Goal: Task Accomplishment & Management: Manage account settings

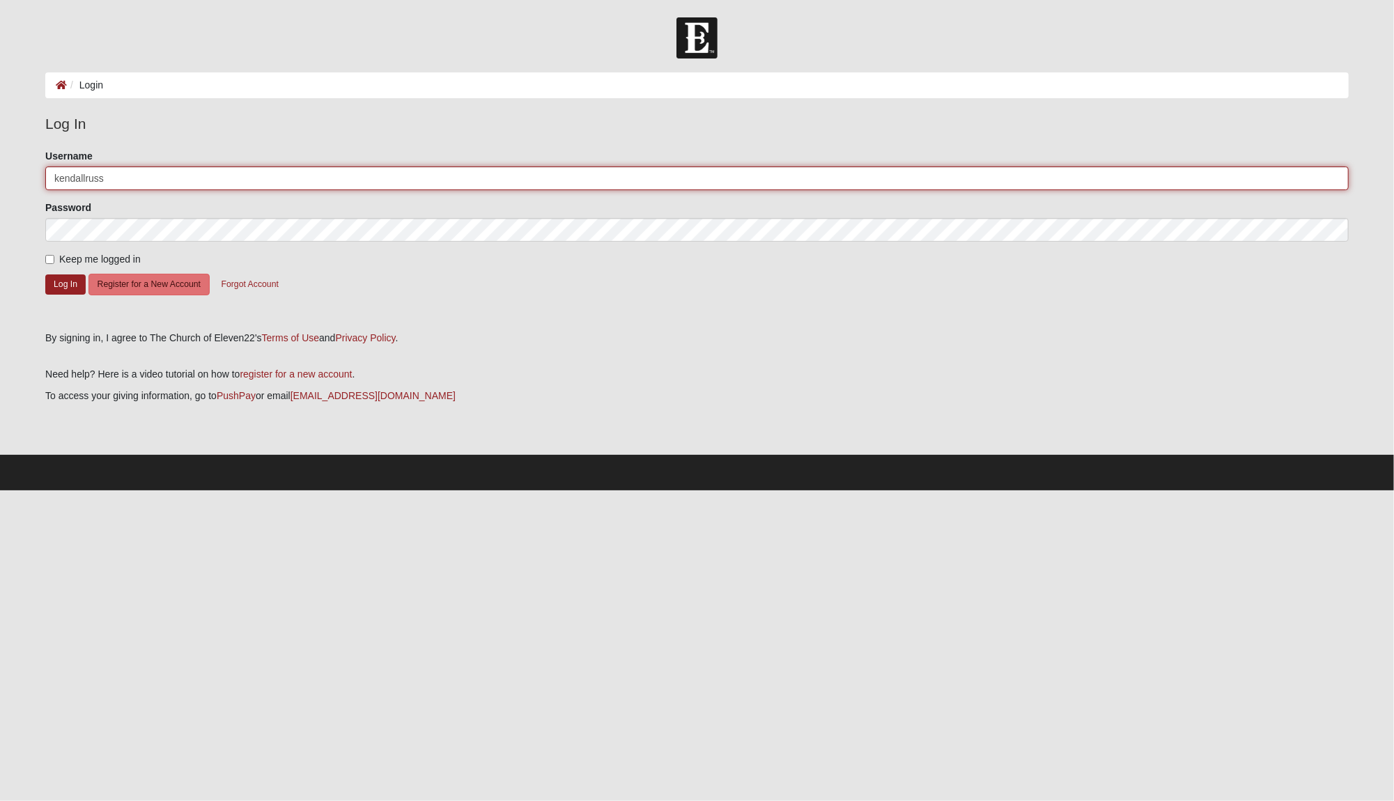
type input "kendallruss"
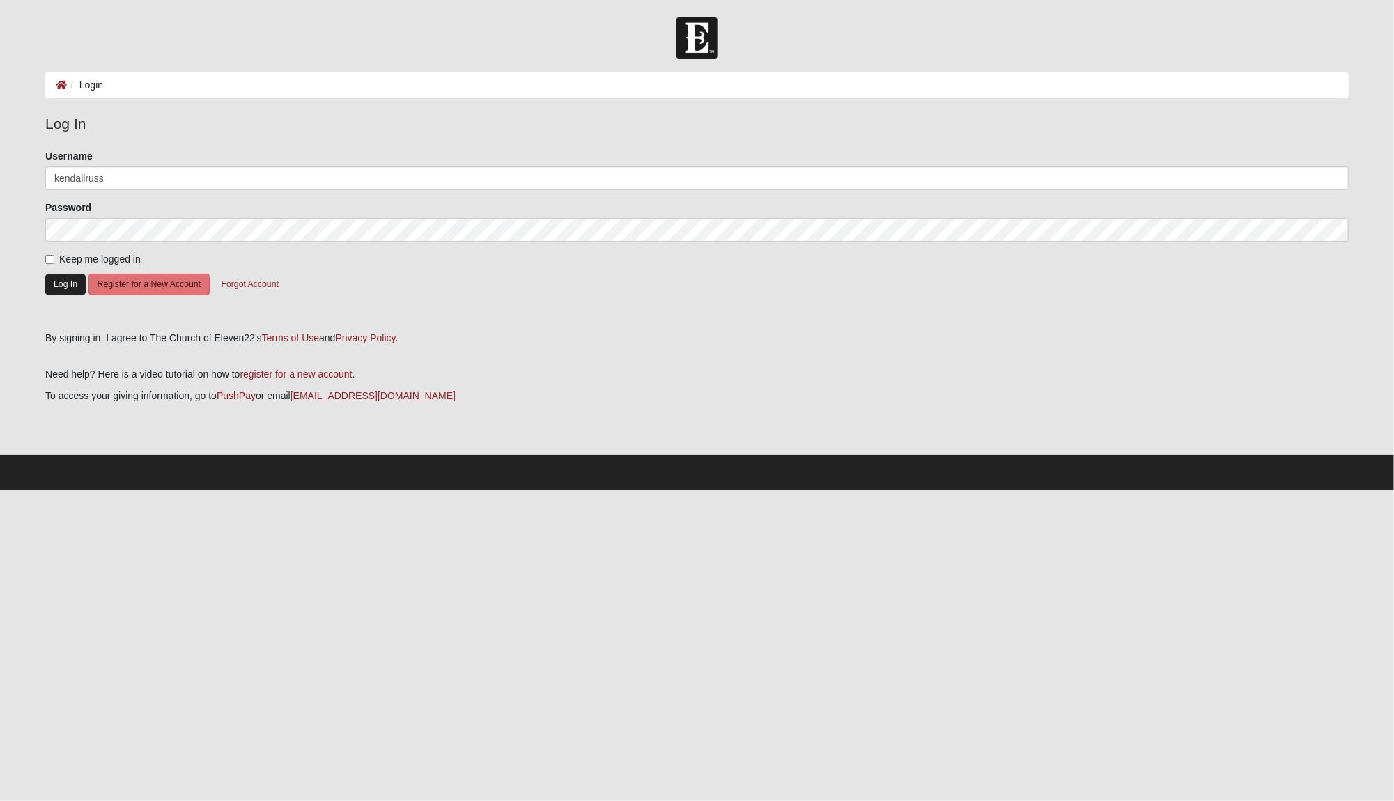
click at [63, 282] on button "Log In" at bounding box center [65, 284] width 40 height 20
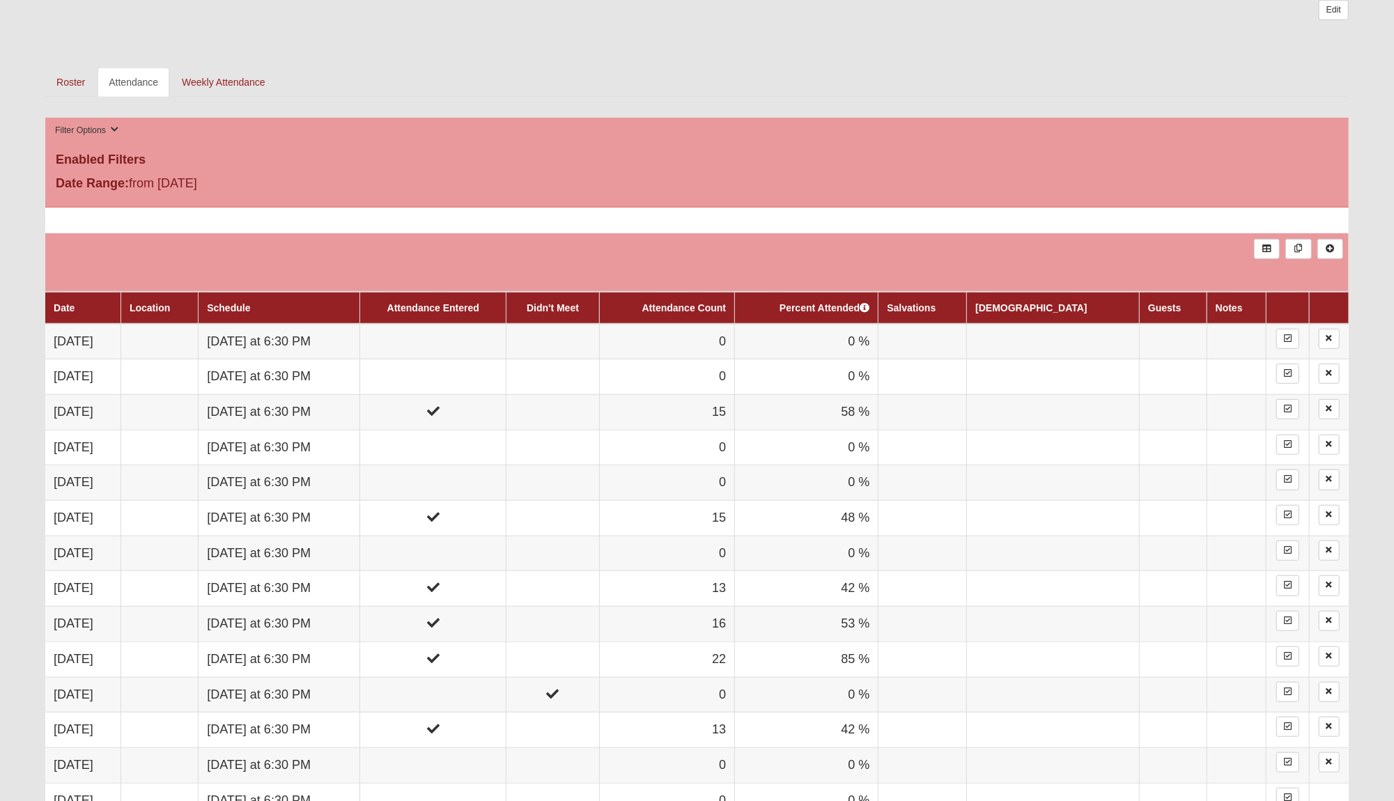
scroll to position [676, 0]
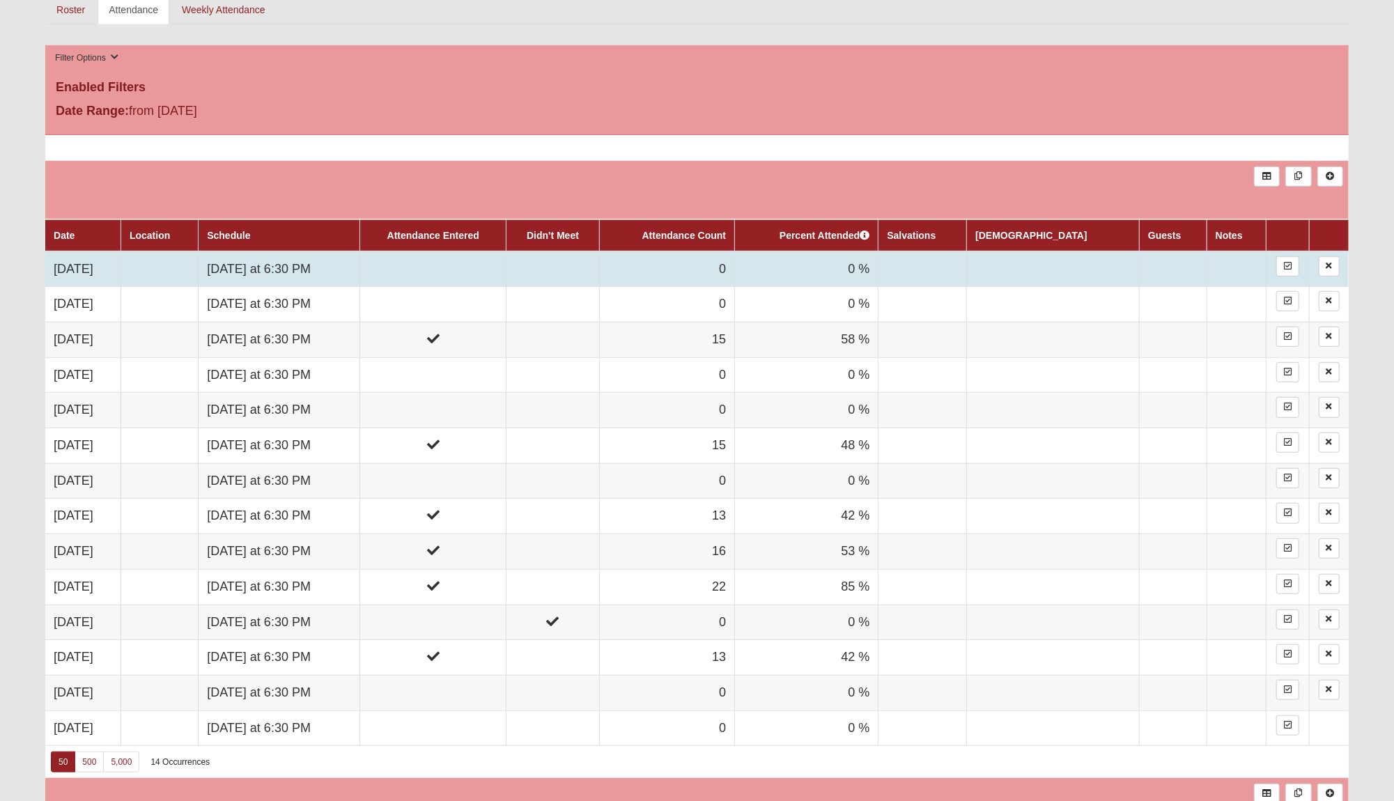
click at [501, 263] on td at bounding box center [433, 269] width 146 height 36
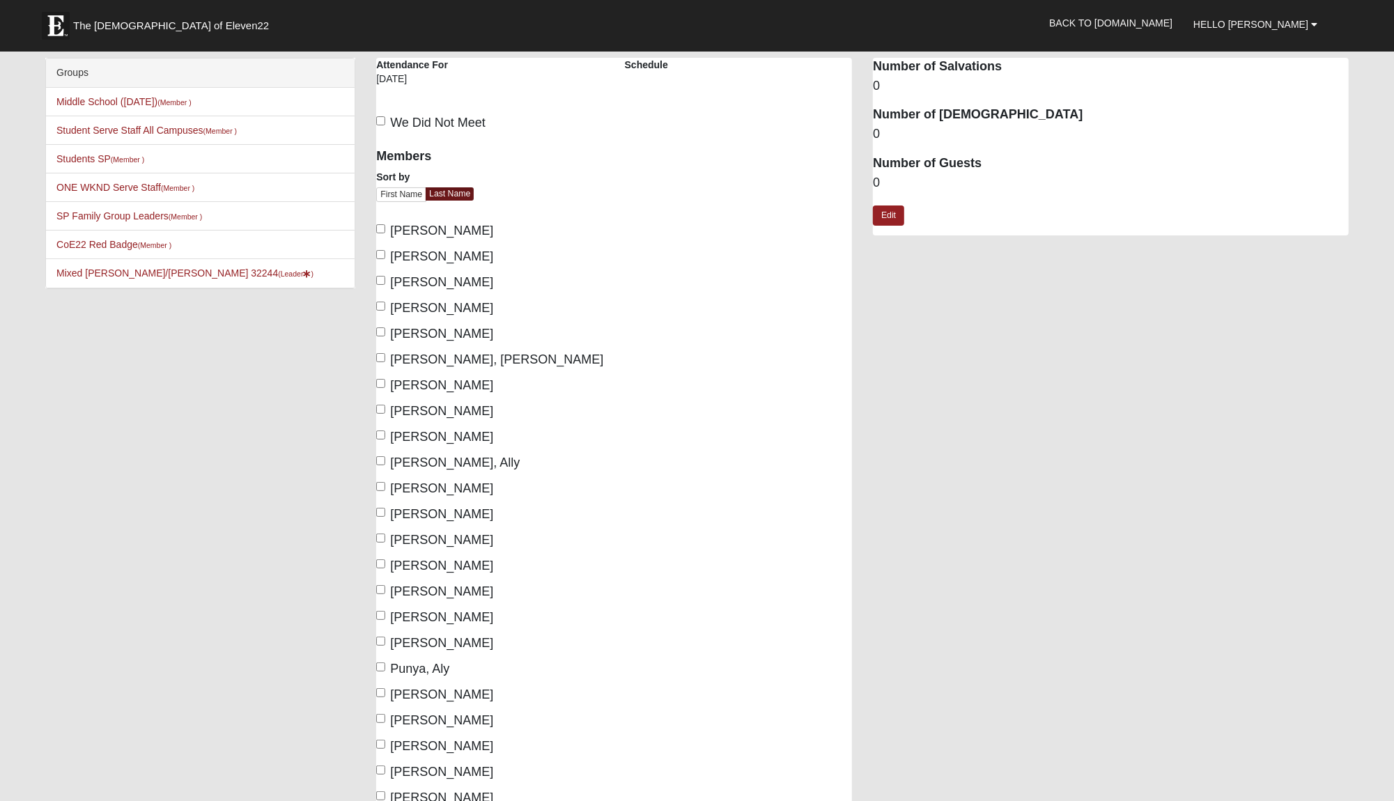
click at [422, 277] on span "Burda, Emory" at bounding box center [441, 282] width 103 height 14
click at [385, 277] on input "Burda, Emory" at bounding box center [380, 280] width 9 height 9
checkbox input "true"
click at [416, 333] on span "DeVries, Anna" at bounding box center [441, 334] width 103 height 14
click at [385, 333] on input "[PERSON_NAME]" at bounding box center [380, 331] width 9 height 9
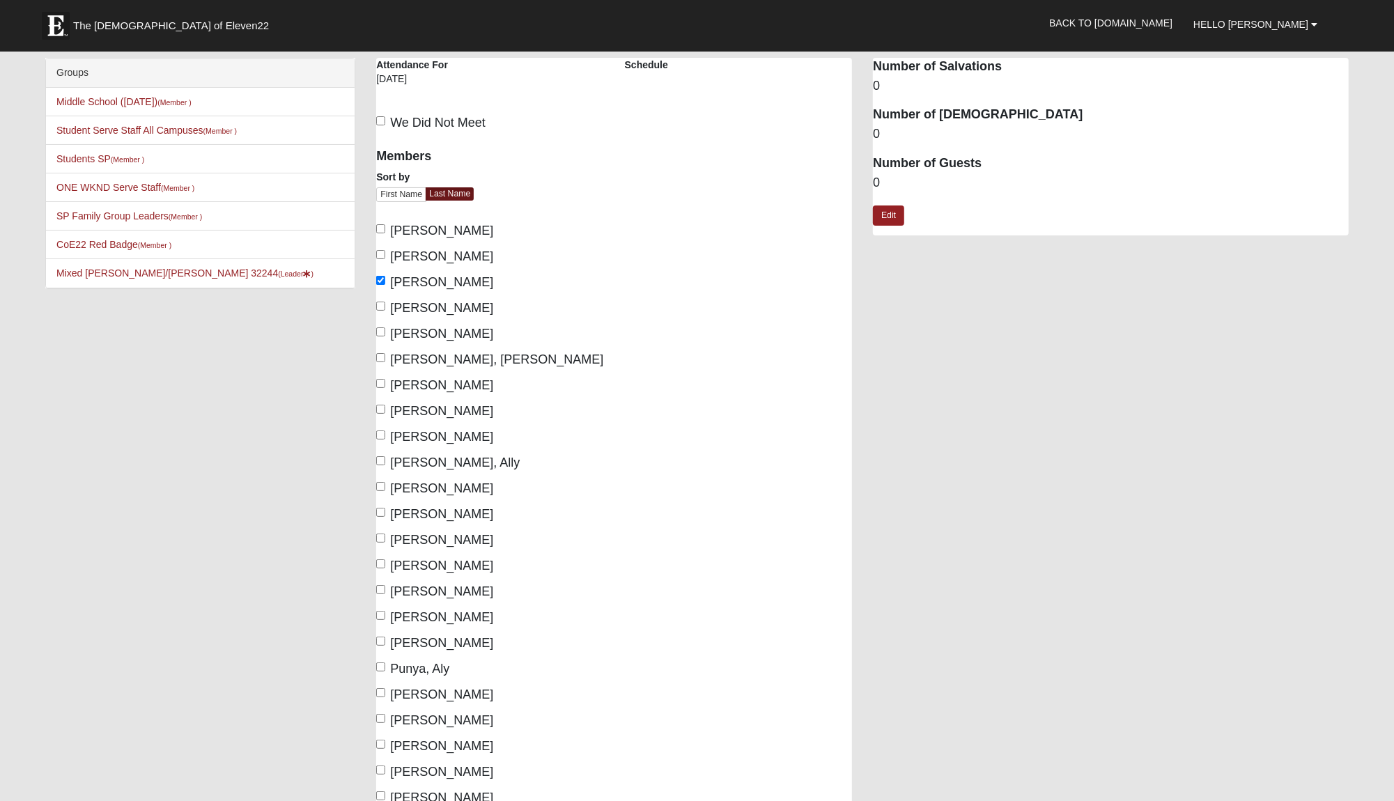
checkbox input "true"
click at [421, 363] on label "Hart, Jackson" at bounding box center [489, 359] width 227 height 19
click at [385, 362] on input "Hart, Jackson" at bounding box center [380, 357] width 9 height 9
checkbox input "true"
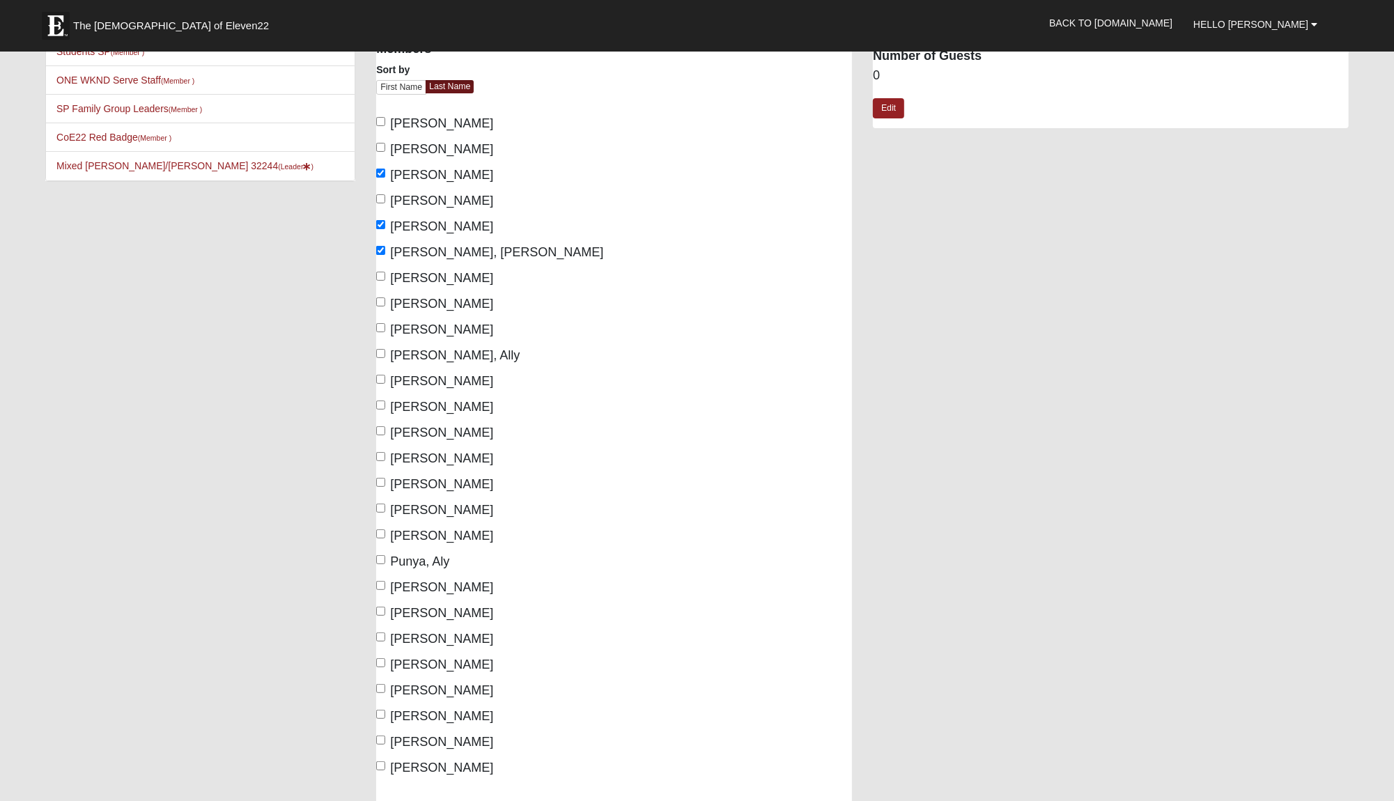
scroll to position [115, 0]
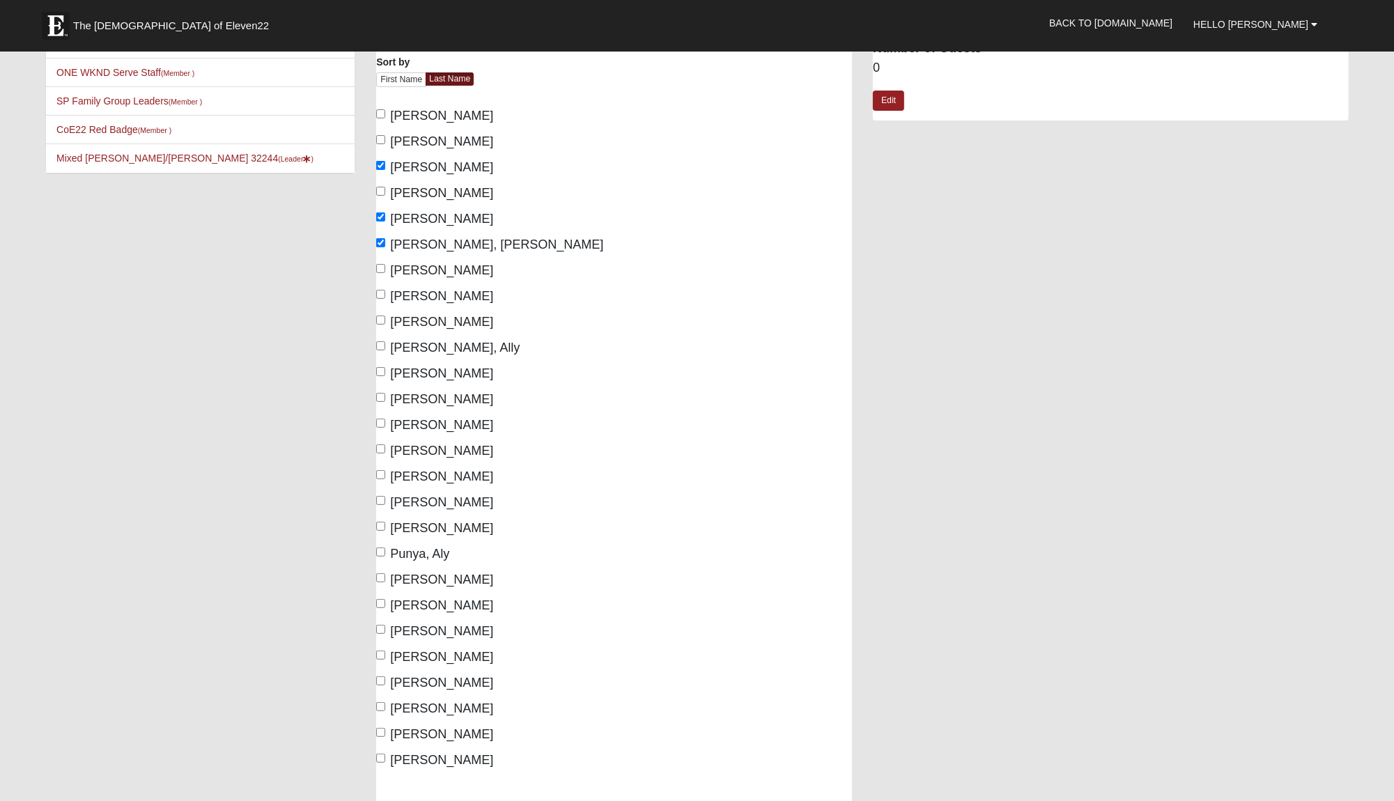
click at [411, 318] on span "Jester, Michael" at bounding box center [441, 322] width 103 height 14
click at [385, 318] on input "Jester, Michael" at bounding box center [380, 320] width 9 height 9
checkbox input "true"
click at [429, 372] on span "King, Amelia" at bounding box center [441, 373] width 103 height 14
click at [385, 372] on input "King, Amelia" at bounding box center [380, 371] width 9 height 9
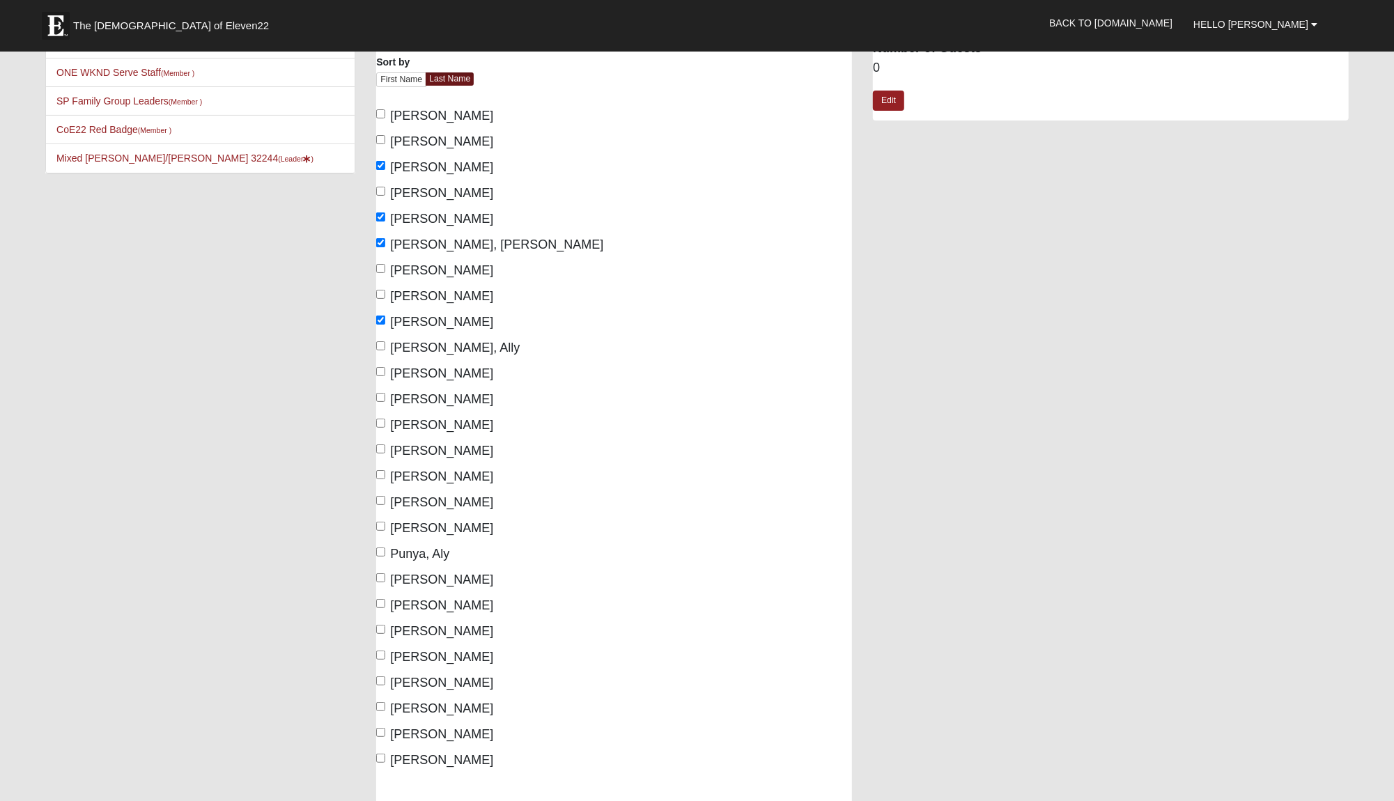
checkbox input "true"
click at [427, 392] on span "Kraut, Claudia" at bounding box center [441, 399] width 103 height 14
click at [385, 393] on input "Kraut, Claudia" at bounding box center [380, 397] width 9 height 9
checkbox input "true"
click at [419, 448] on span "Middleton, Peyton" at bounding box center [441, 451] width 103 height 14
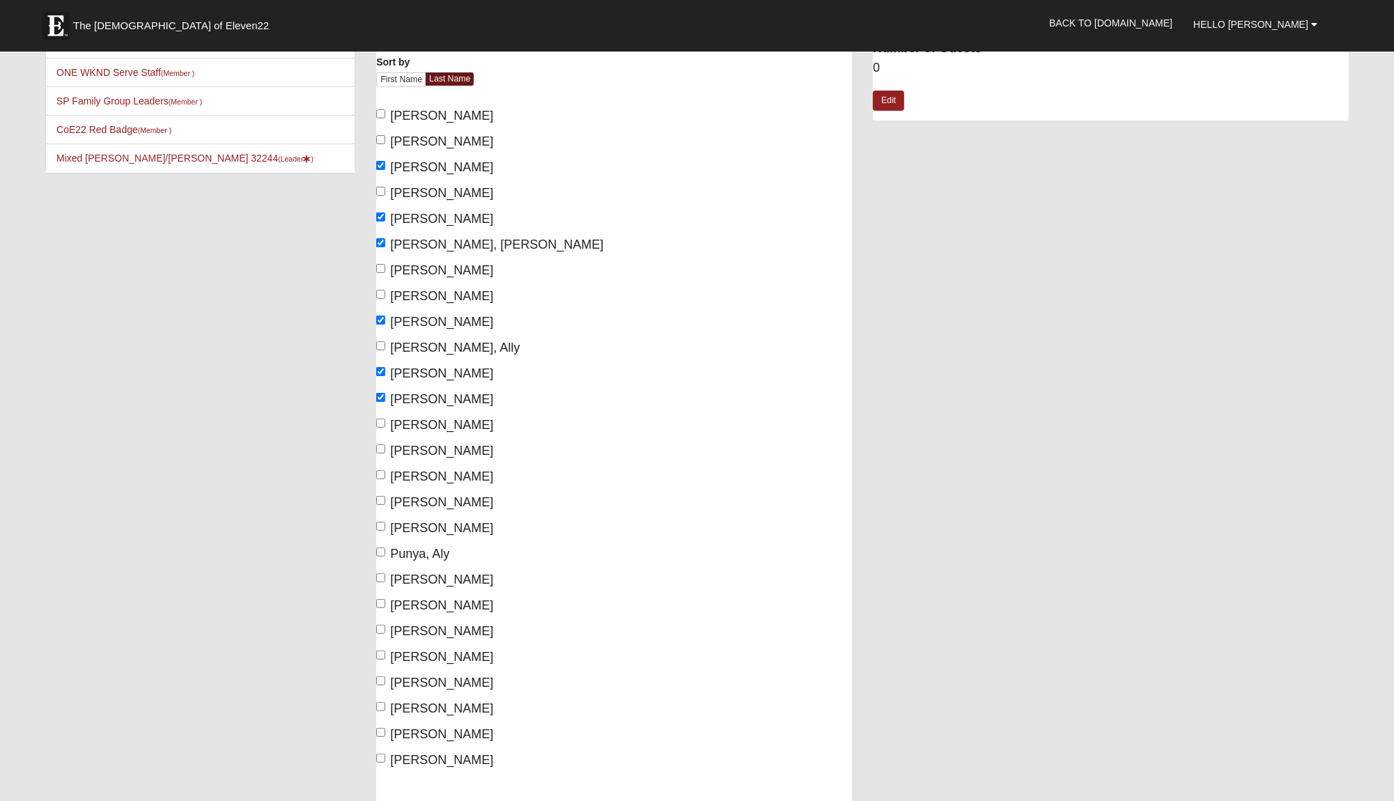
click at [385, 448] on input "Middleton, Peyton" at bounding box center [380, 448] width 9 height 9
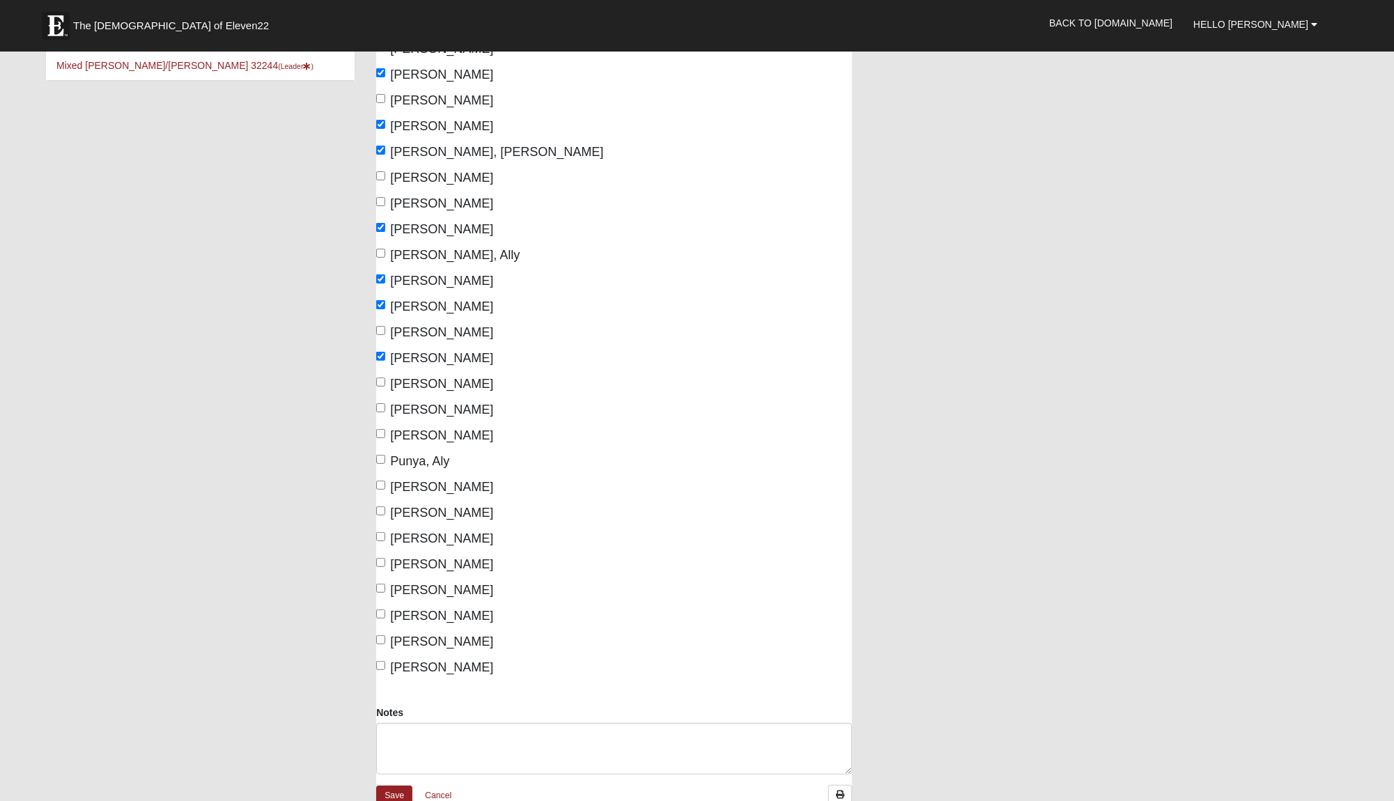
scroll to position [215, 0]
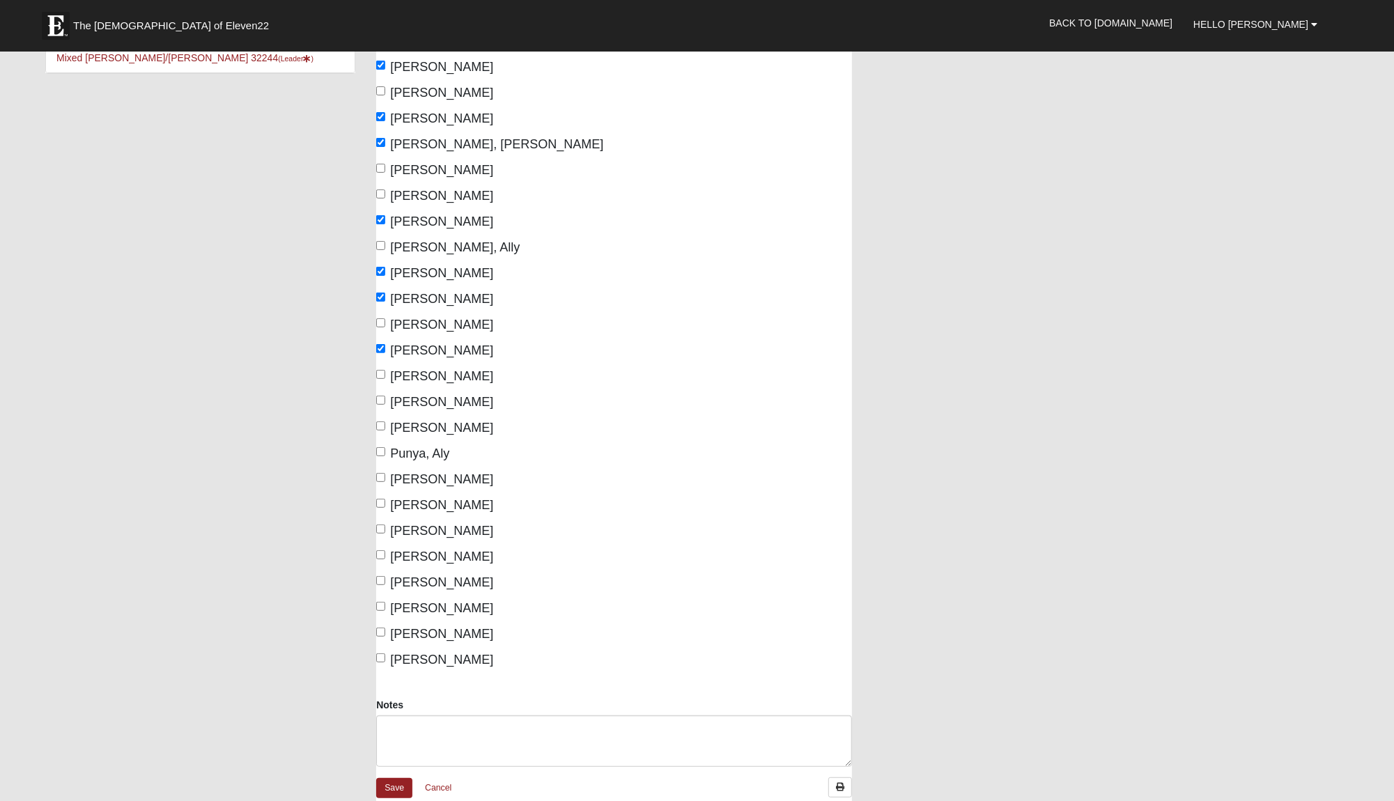
click at [411, 345] on span "Middleton, Peyton" at bounding box center [441, 350] width 103 height 14
click at [385, 345] on input "Middleton, Peyton" at bounding box center [380, 348] width 9 height 9
checkbox input "false"
click at [421, 421] on span "Pond, Ryan" at bounding box center [441, 428] width 103 height 14
click at [385, 421] on input "Pond, Ryan" at bounding box center [380, 425] width 9 height 9
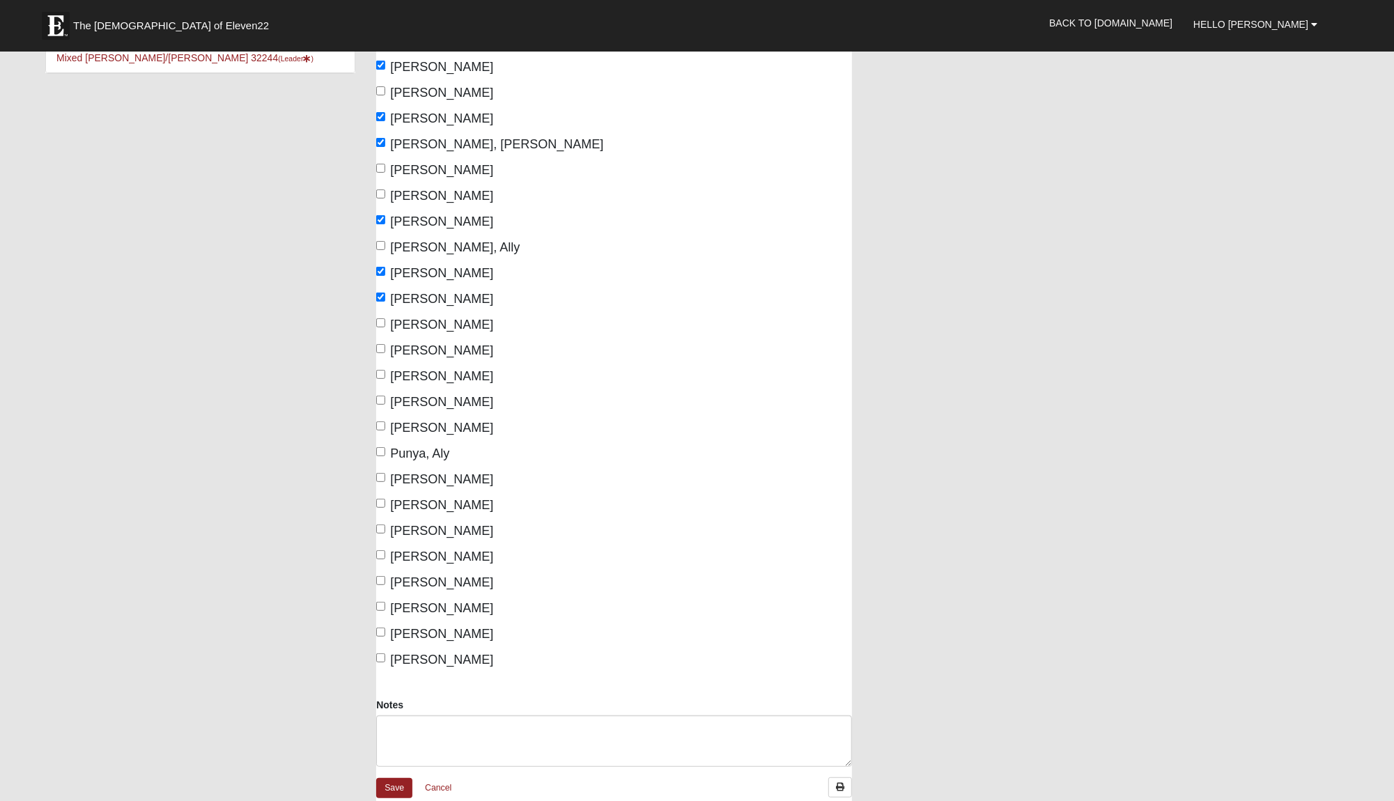
checkbox input "true"
click at [430, 524] on span "Russ, Kendall" at bounding box center [441, 531] width 103 height 14
click at [385, 524] on input "Russ, Kendall" at bounding box center [380, 528] width 9 height 9
checkbox input "true"
click at [449, 558] on label "Shamblin, Jacob" at bounding box center [434, 556] width 117 height 19
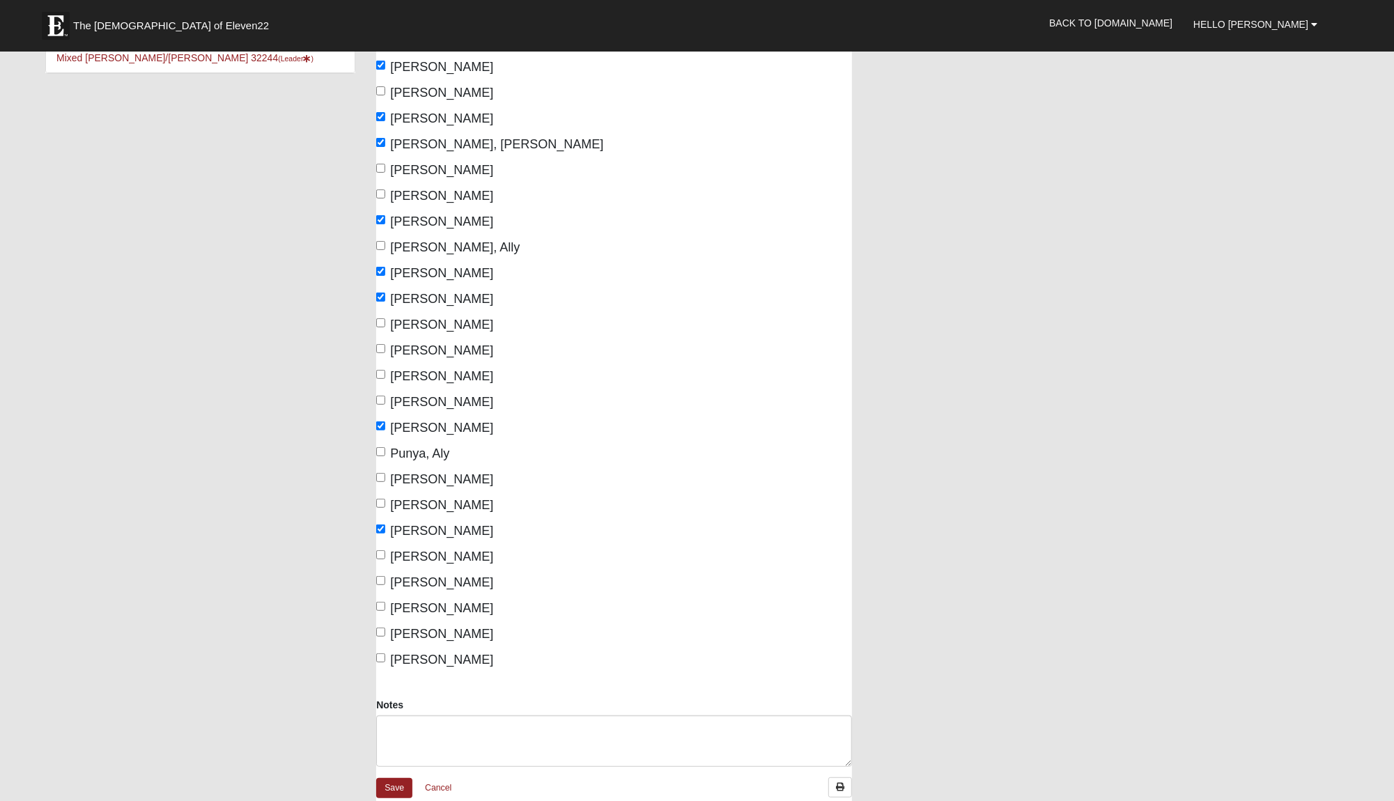
click at [385, 558] on input "Shamblin, Jacob" at bounding box center [380, 554] width 9 height 9
checkbox input "true"
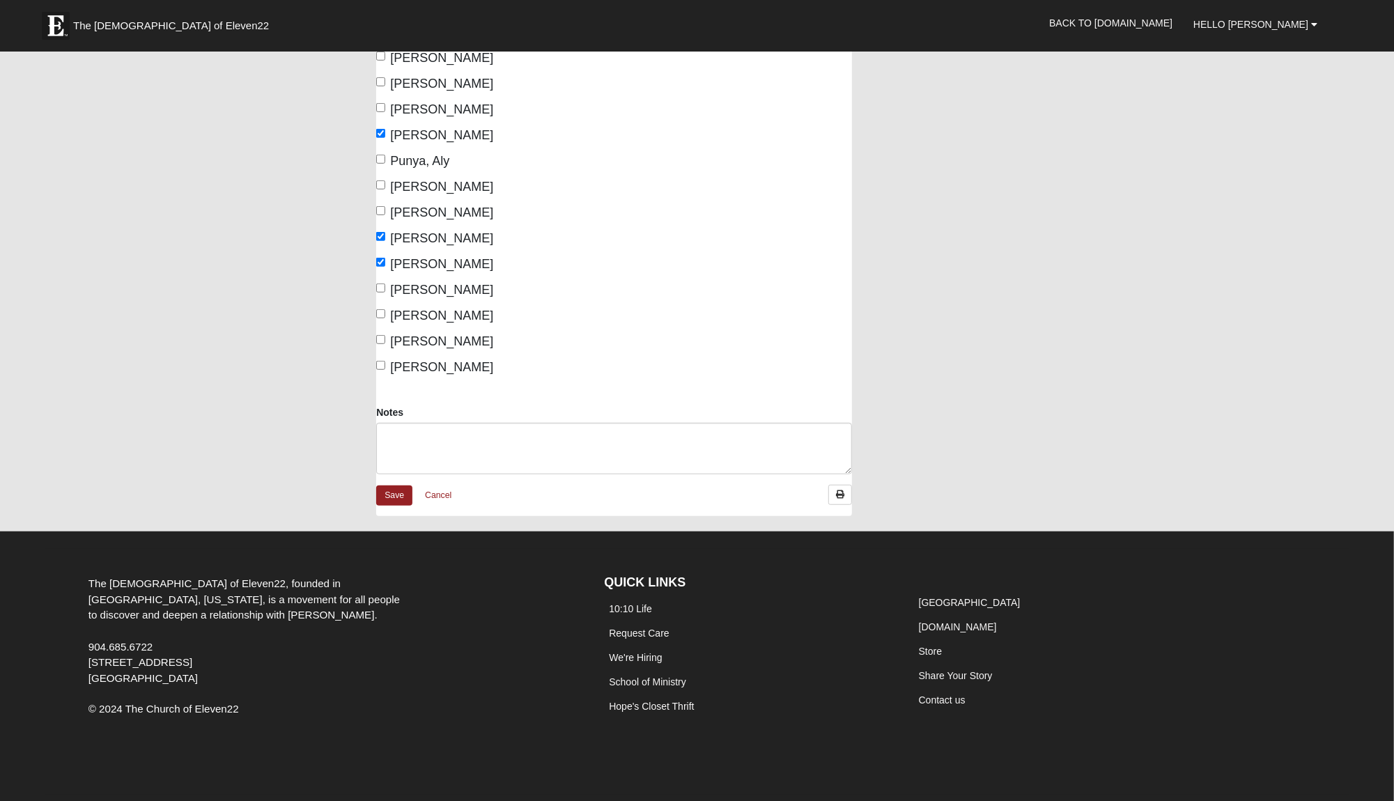
scroll to position [506, 0]
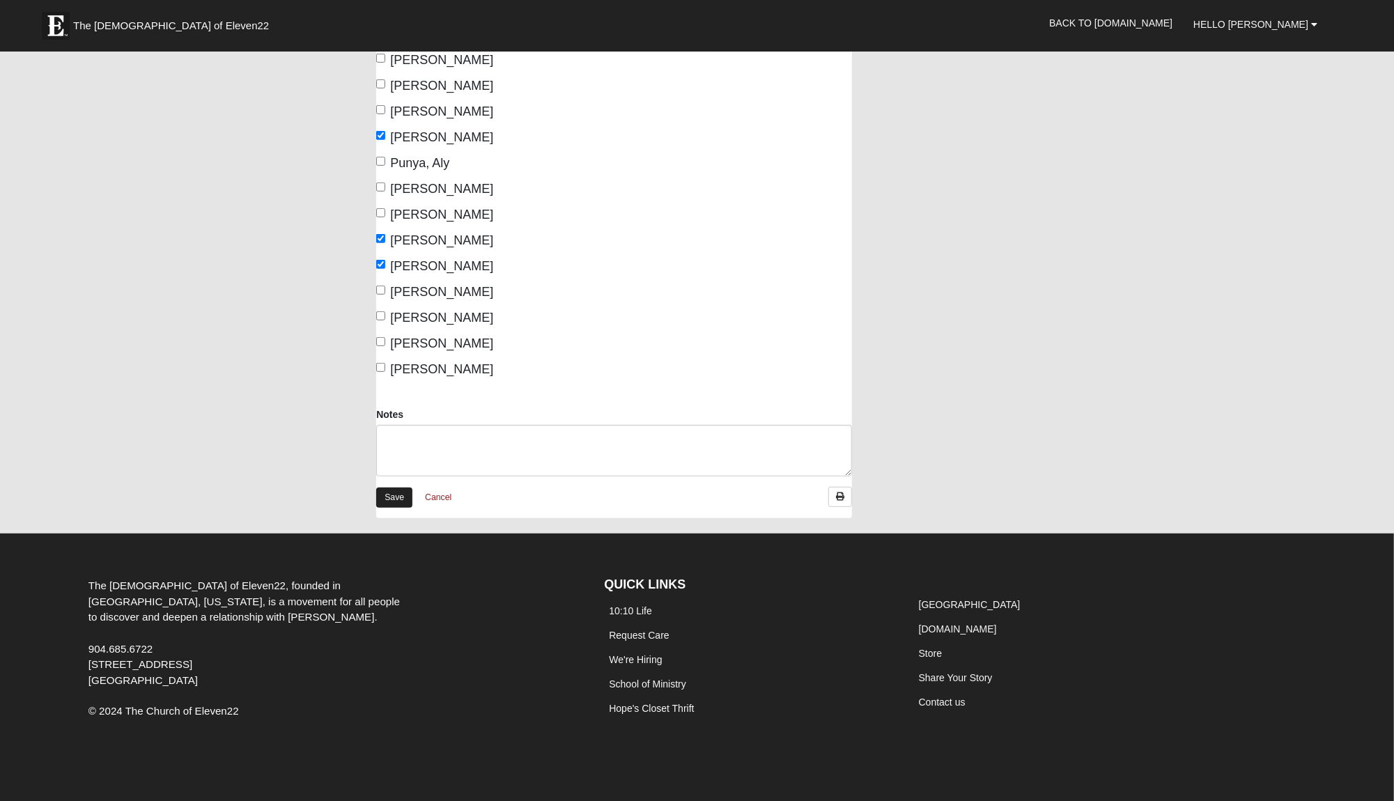
click at [396, 492] on link "Save" at bounding box center [394, 498] width 36 height 20
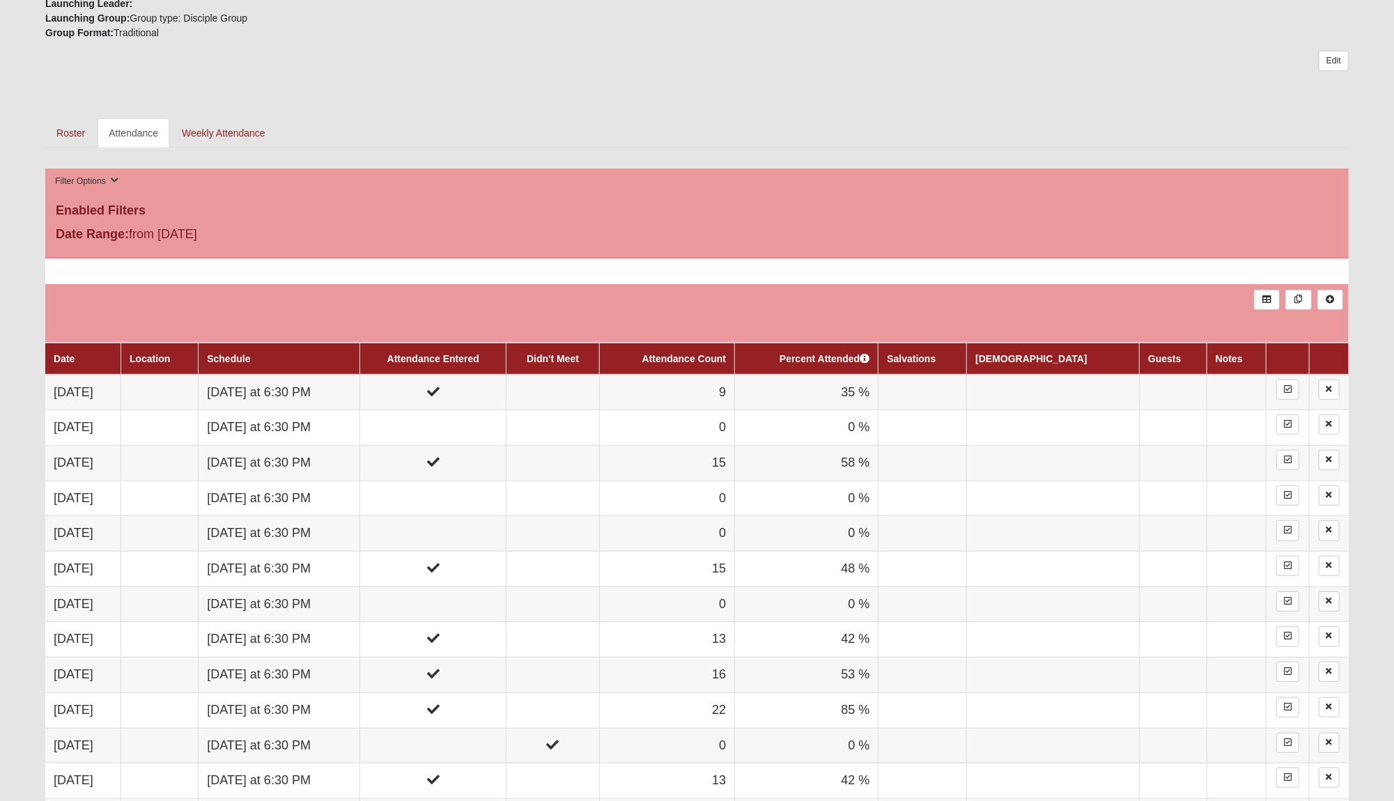
scroll to position [533, 0]
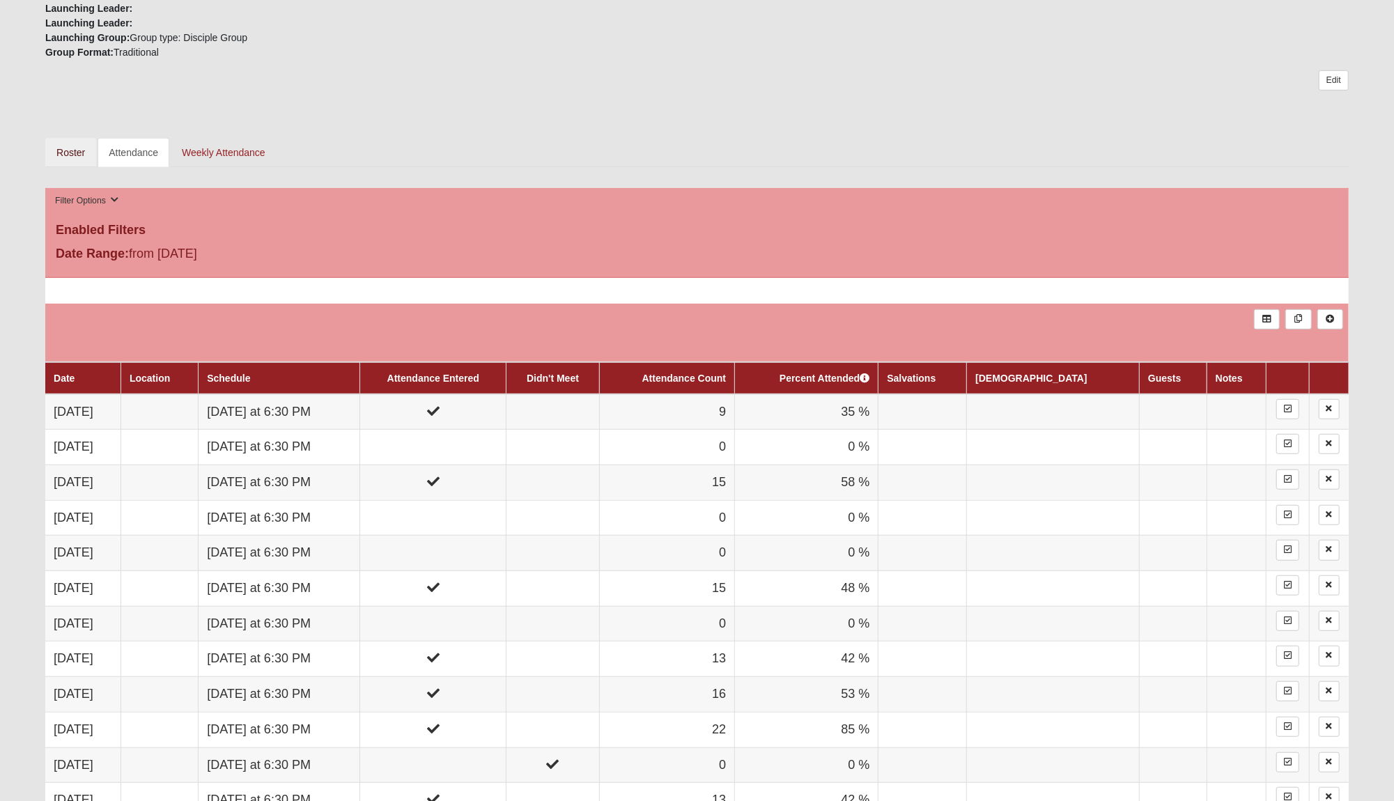
click at [75, 141] on link "Roster" at bounding box center [70, 152] width 51 height 29
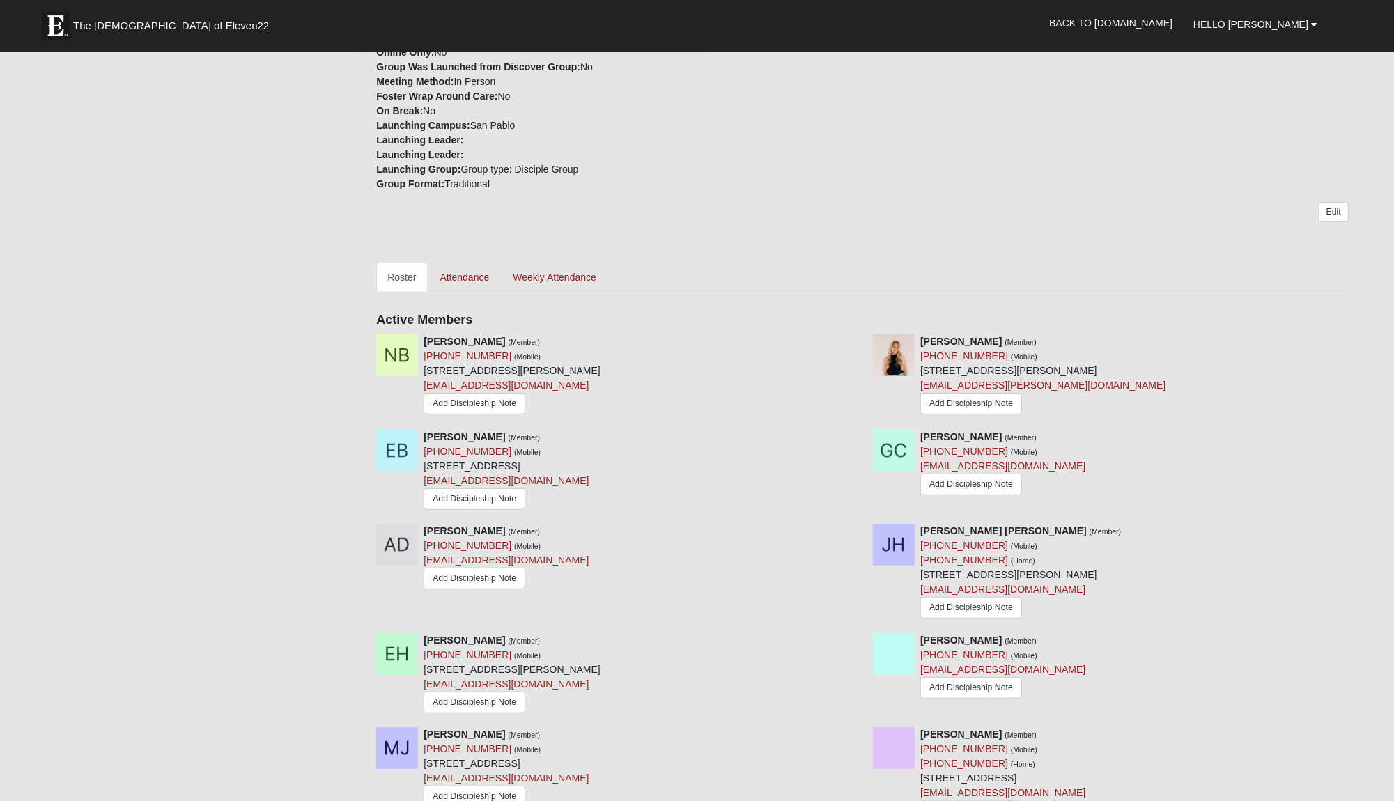
scroll to position [403, 0]
click at [1337, 204] on link "Edit" at bounding box center [1333, 214] width 30 height 20
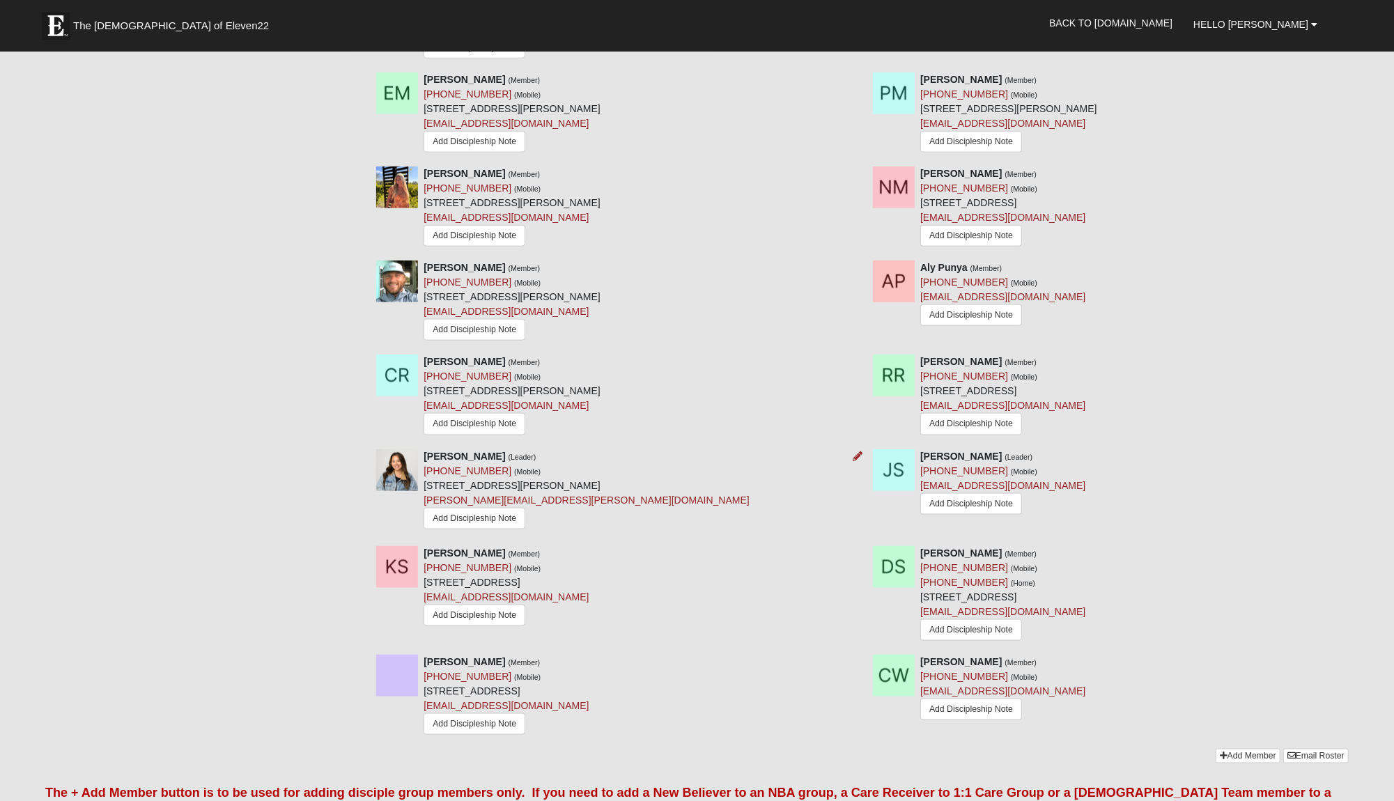
scroll to position [1315, 0]
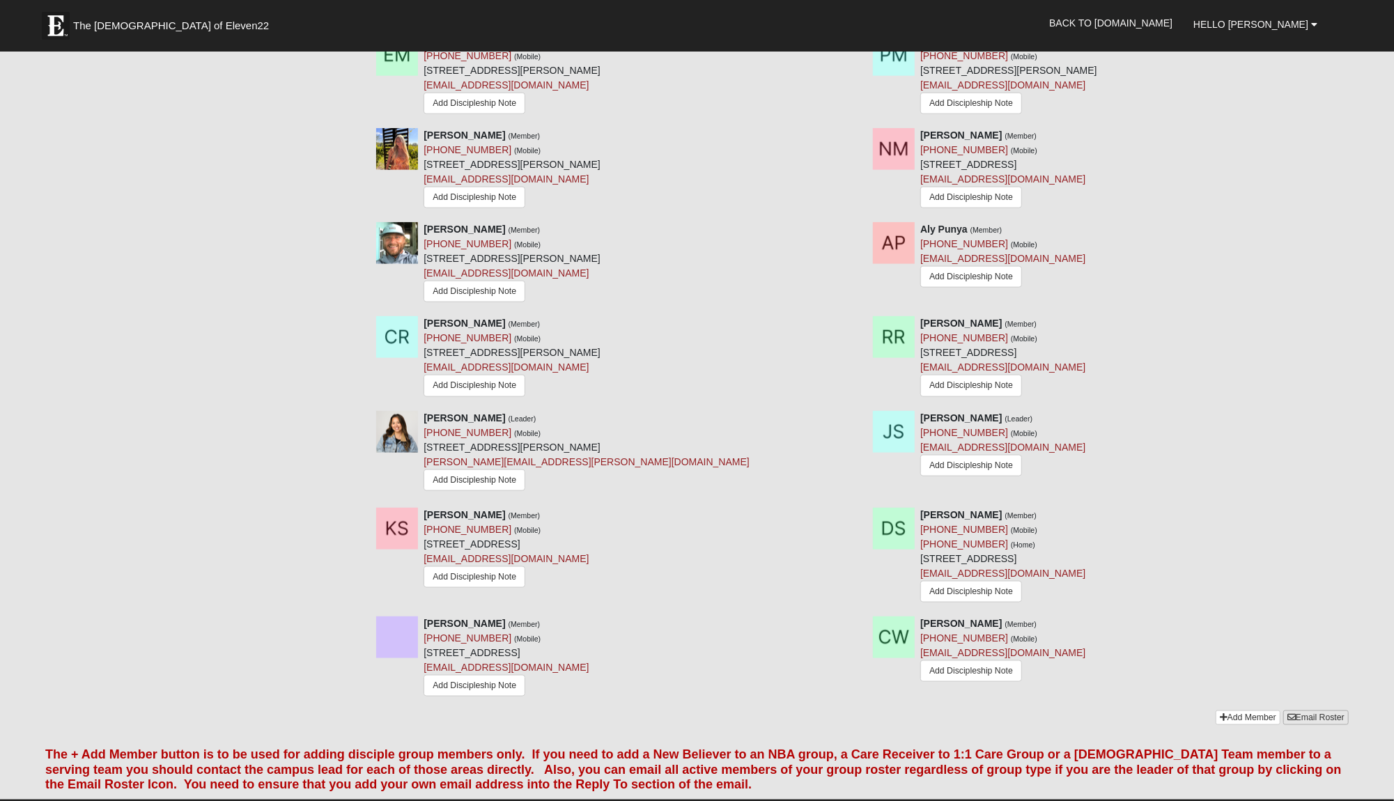
click at [1307, 710] on link "Email Roster" at bounding box center [1315, 717] width 65 height 15
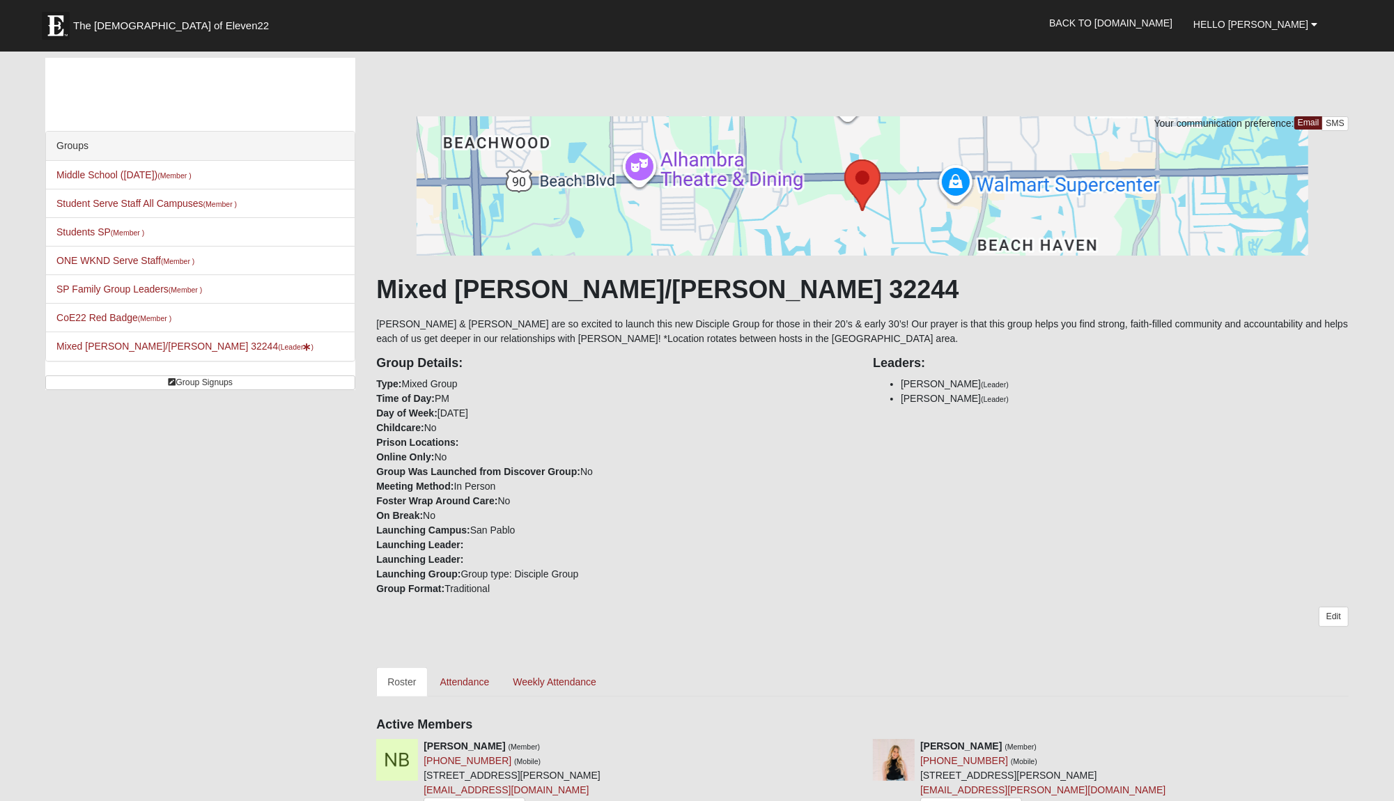
scroll to position [0, 0]
click at [460, 667] on link "Attendance" at bounding box center [465, 681] width 72 height 29
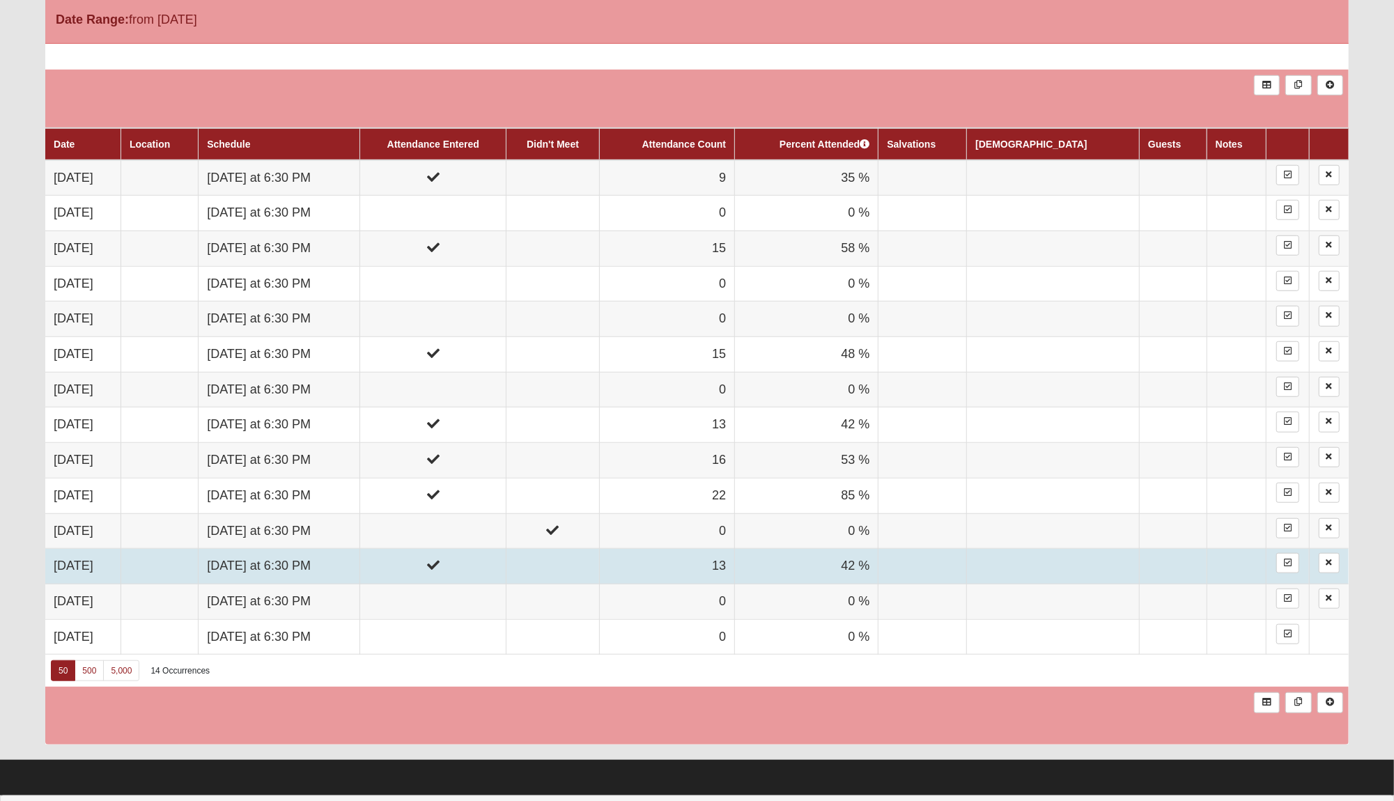
scroll to position [753, 0]
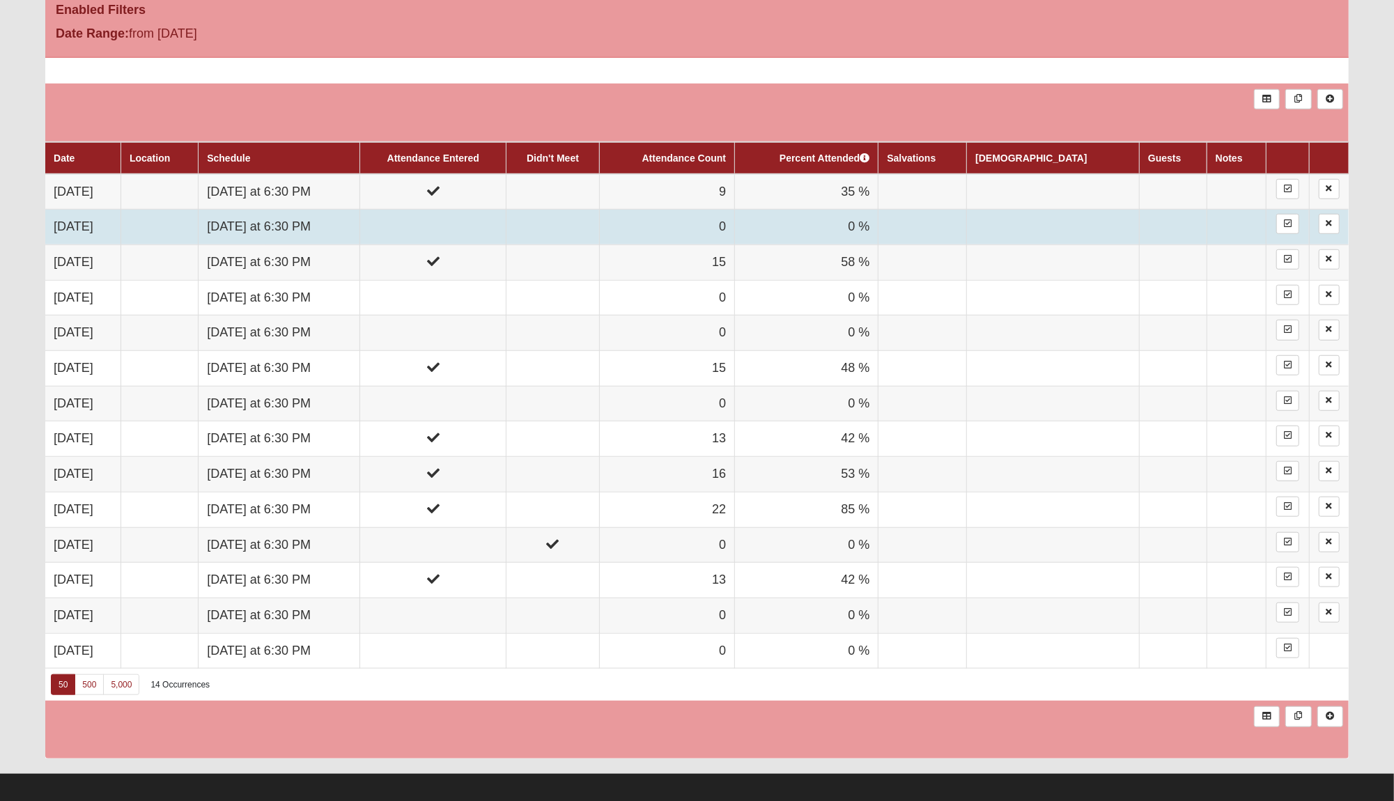
click at [330, 210] on td "Monday at 6:30 PM" at bounding box center [279, 228] width 162 height 36
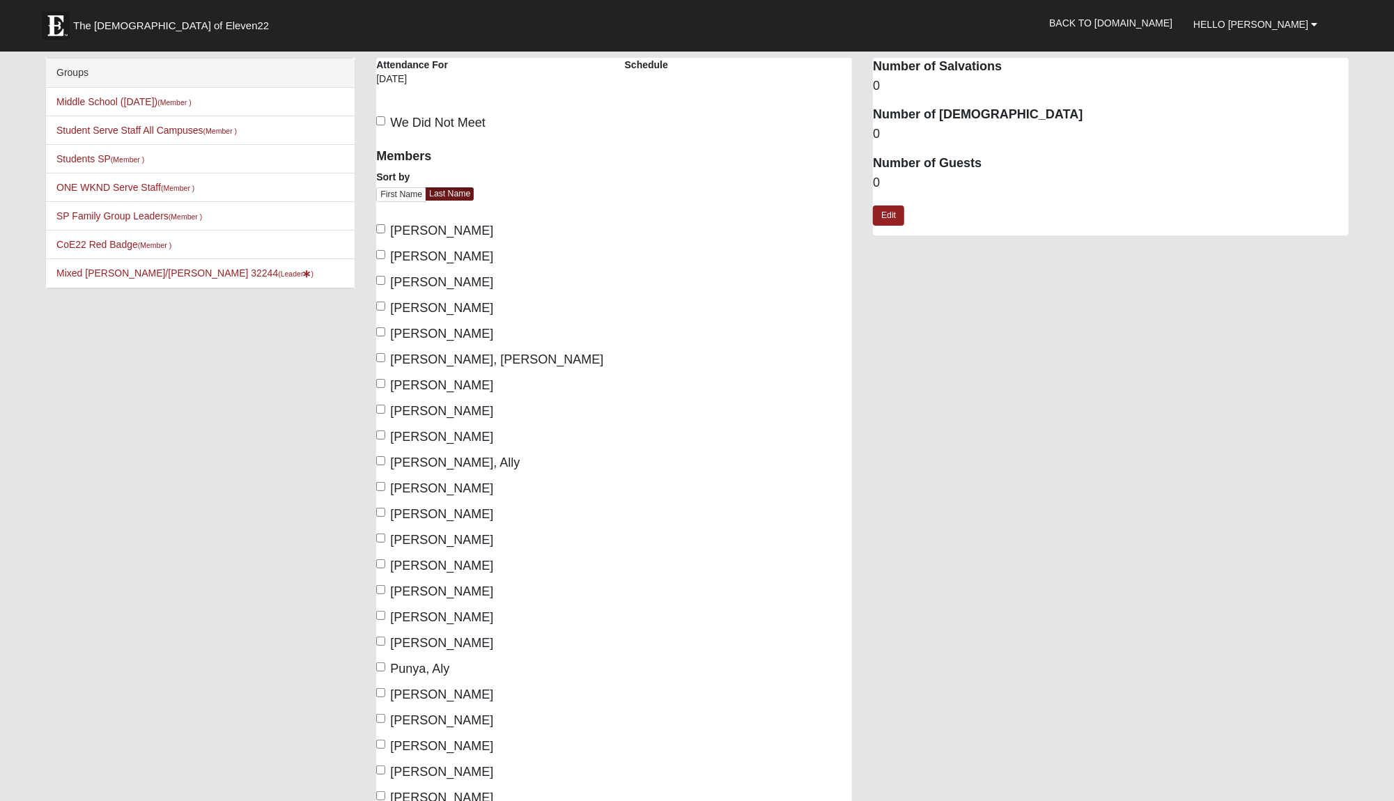
click at [424, 254] on span "Boline, Ellie" at bounding box center [441, 256] width 103 height 14
click at [385, 254] on input "Boline, Ellie" at bounding box center [380, 254] width 9 height 9
checkbox input "true"
click at [450, 352] on span "Hart, Jackson" at bounding box center [496, 359] width 213 height 14
click at [385, 353] on input "Hart, Jackson" at bounding box center [380, 357] width 9 height 9
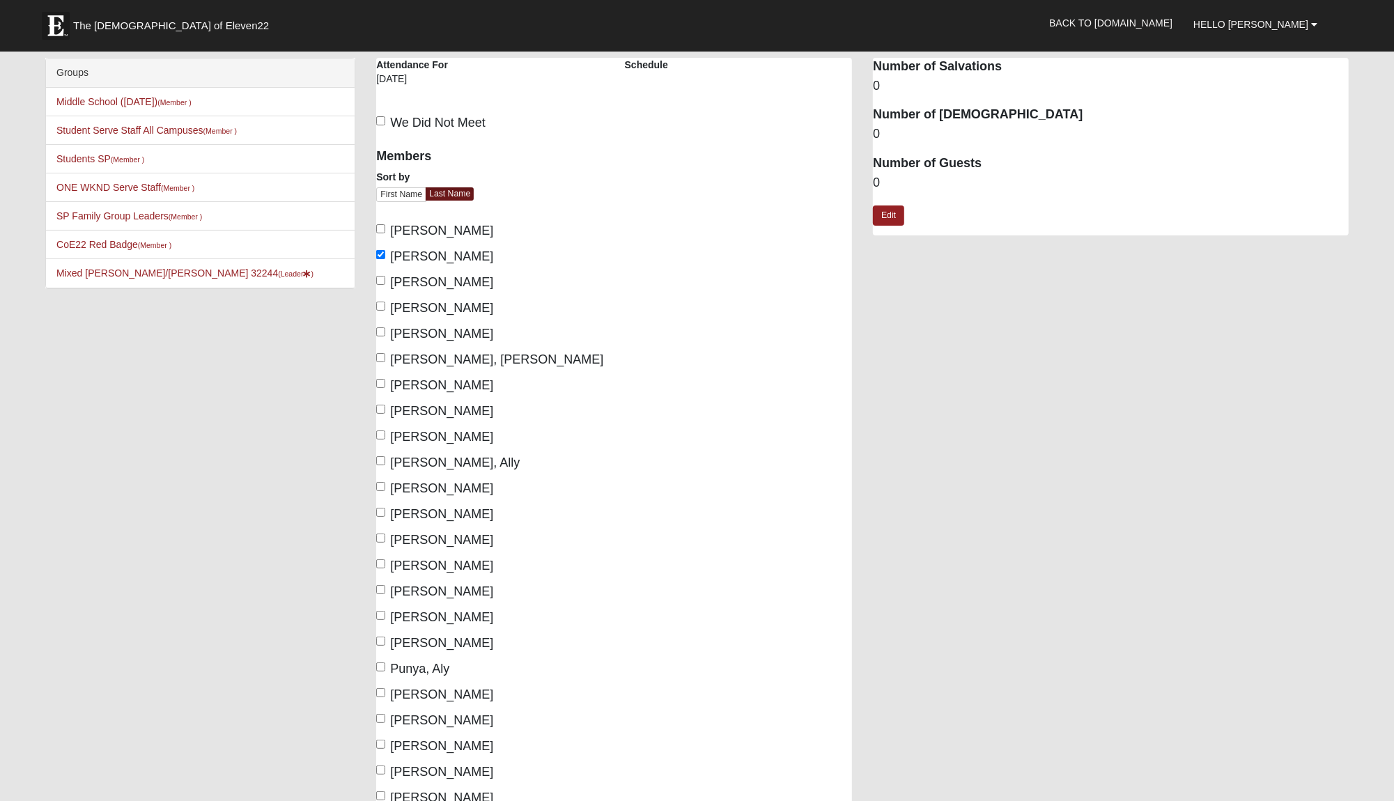
checkbox input "true"
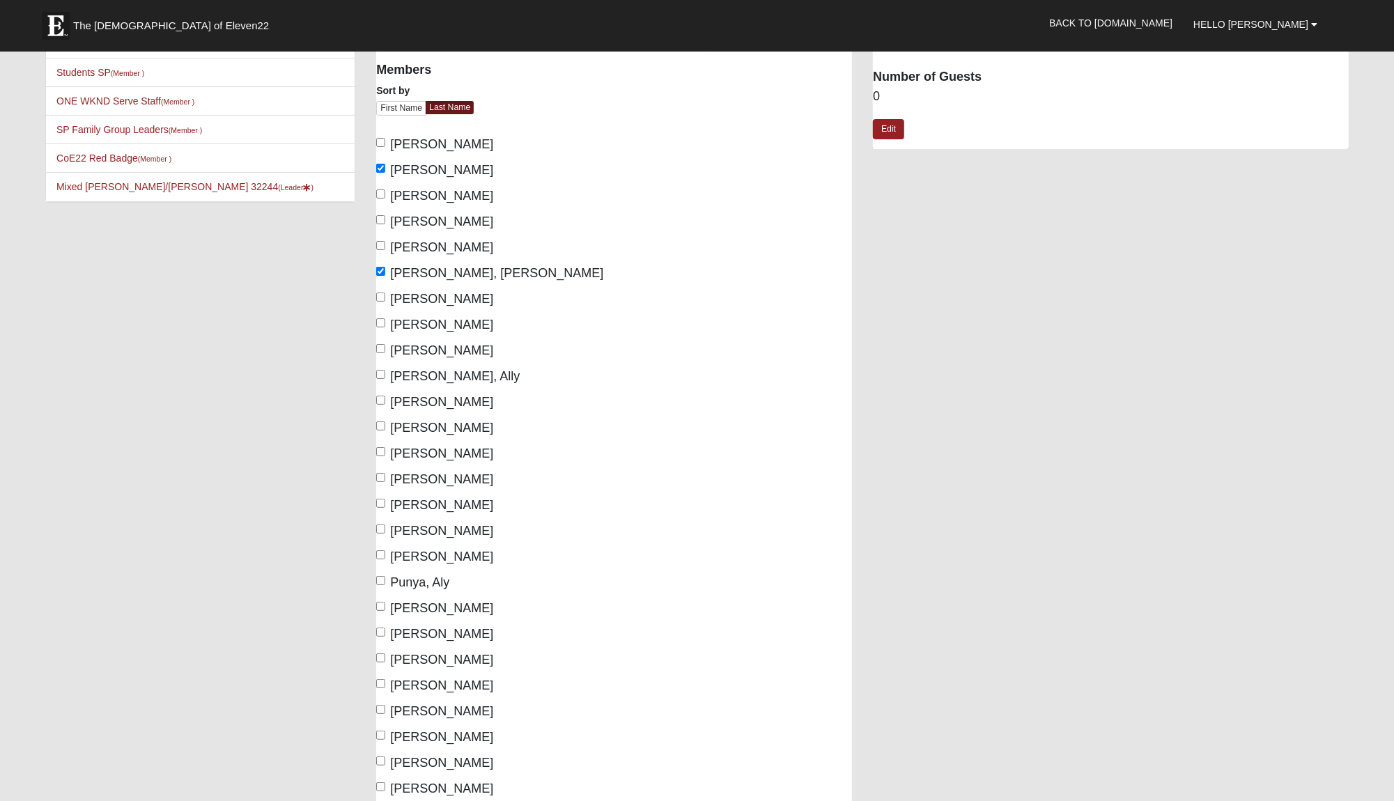
scroll to position [95, 0]
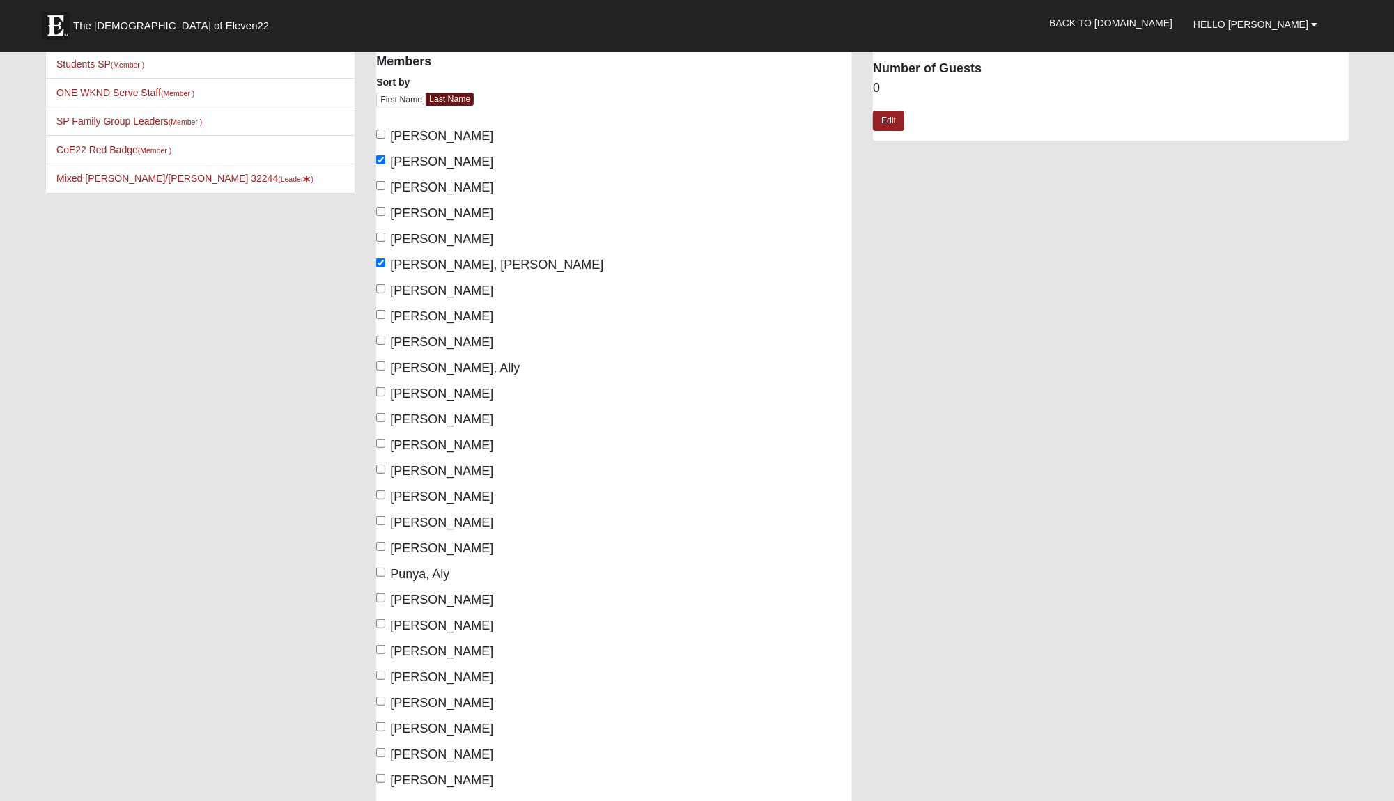
click at [447, 393] on span "King, Amelia" at bounding box center [441, 394] width 103 height 14
click at [385, 393] on input "King, Amelia" at bounding box center [380, 391] width 9 height 9
checkbox input "true"
click at [453, 416] on span "Kraut, Claudia" at bounding box center [441, 419] width 103 height 14
click at [385, 416] on input "Kraut, Claudia" at bounding box center [380, 417] width 9 height 9
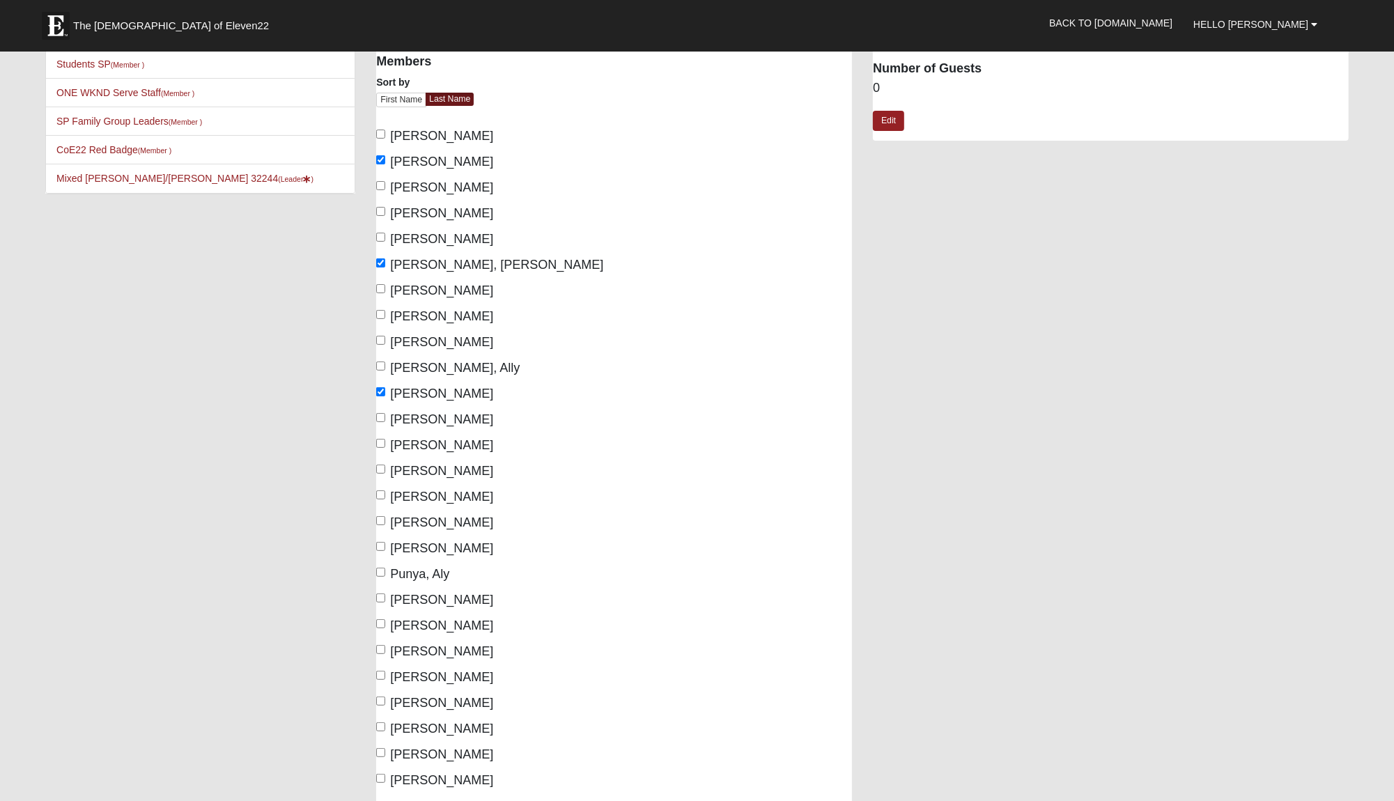
checkbox input "true"
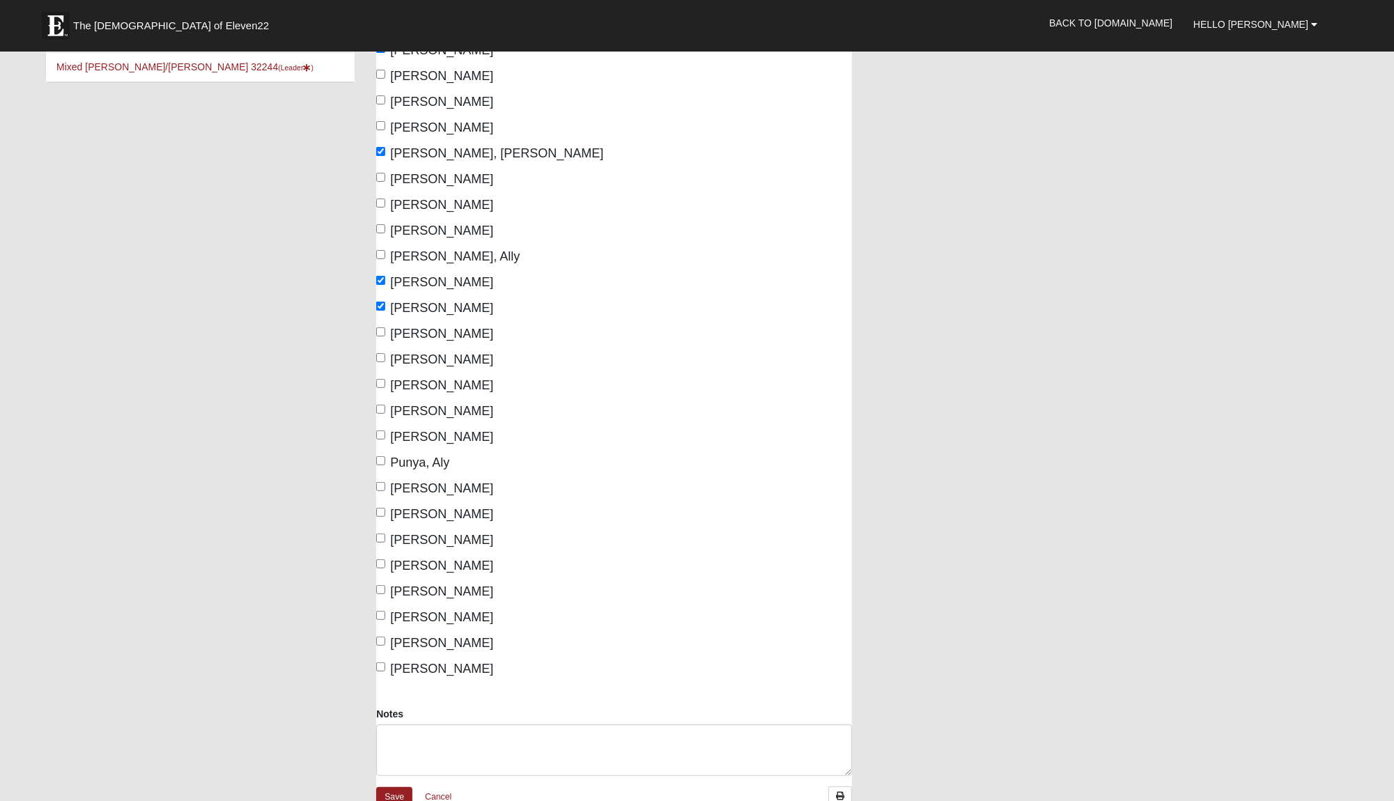
scroll to position [207, 0]
click at [457, 532] on span "Russ, Kendall" at bounding box center [441, 539] width 103 height 14
click at [385, 533] on input "Russ, Kendall" at bounding box center [380, 537] width 9 height 9
checkbox input "true"
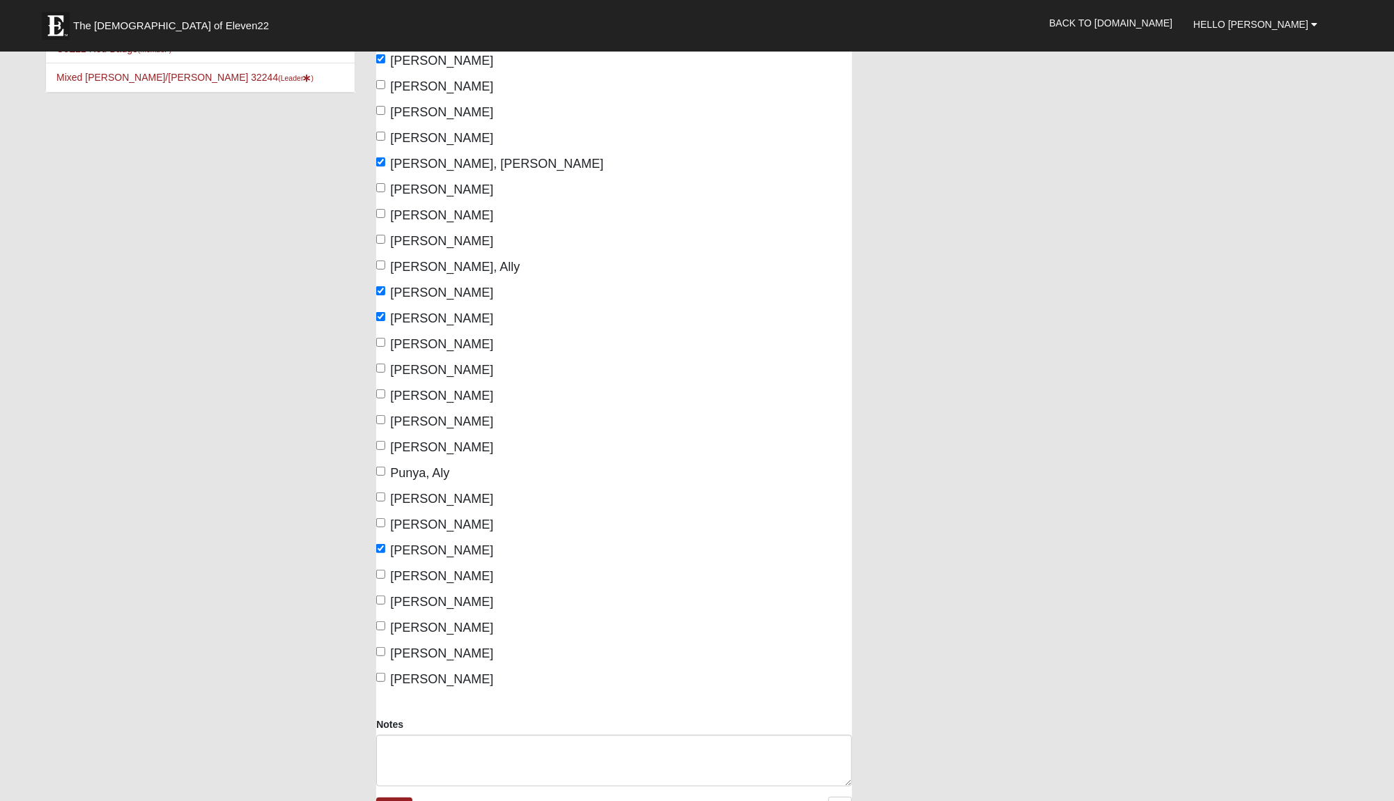
scroll to position [218, 0]
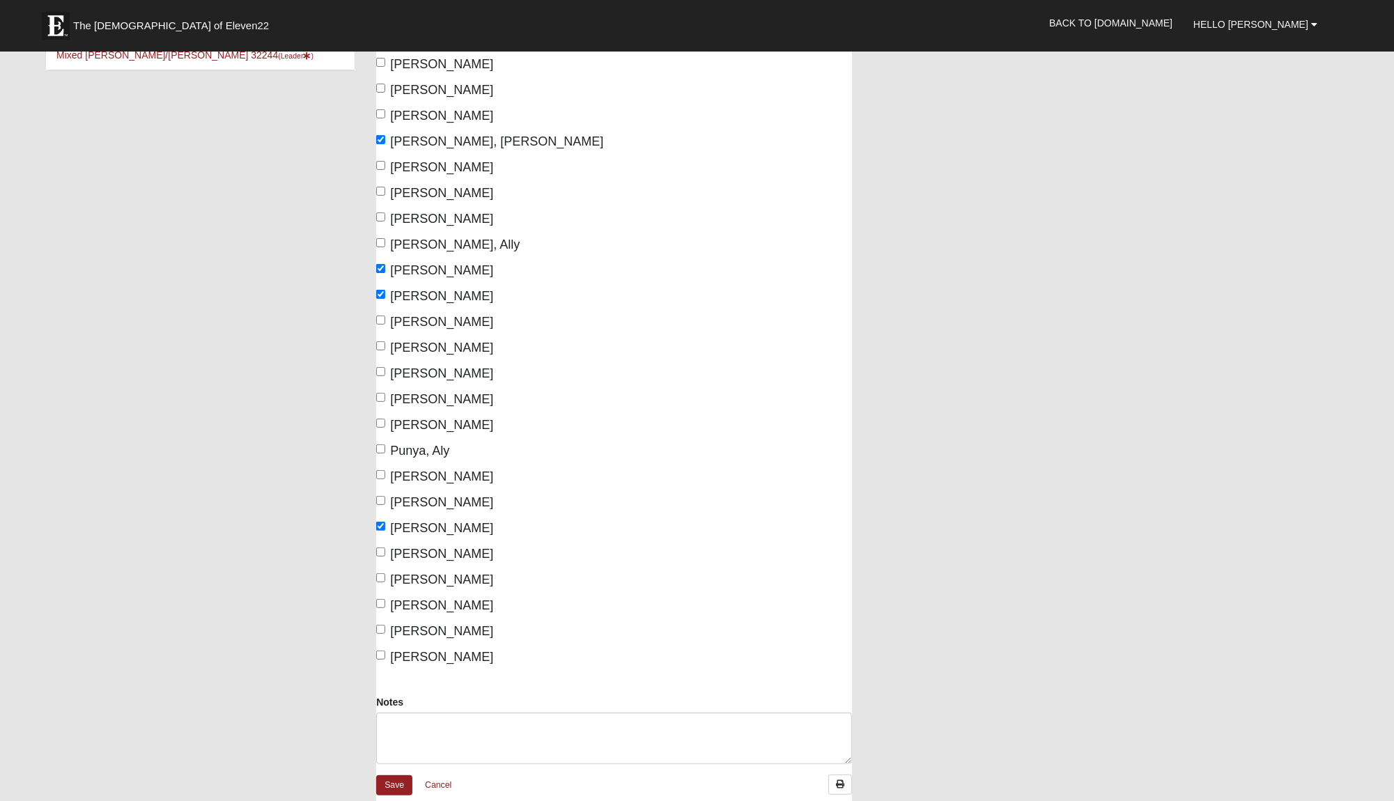
click at [449, 341] on span "Middleton, Peyton" at bounding box center [441, 348] width 103 height 14
click at [385, 341] on input "Middleton, Peyton" at bounding box center [380, 345] width 9 height 9
checkbox input "true"
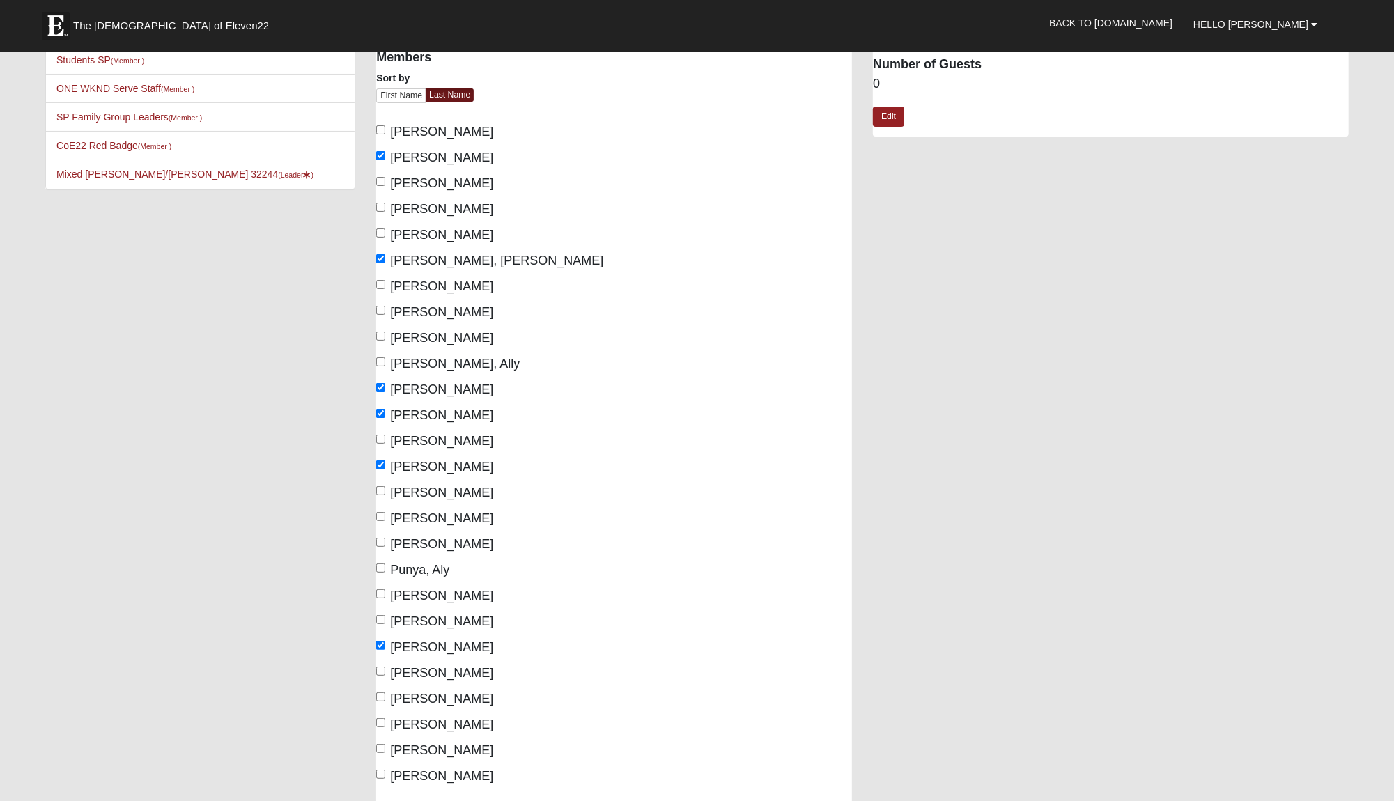
scroll to position [89, 0]
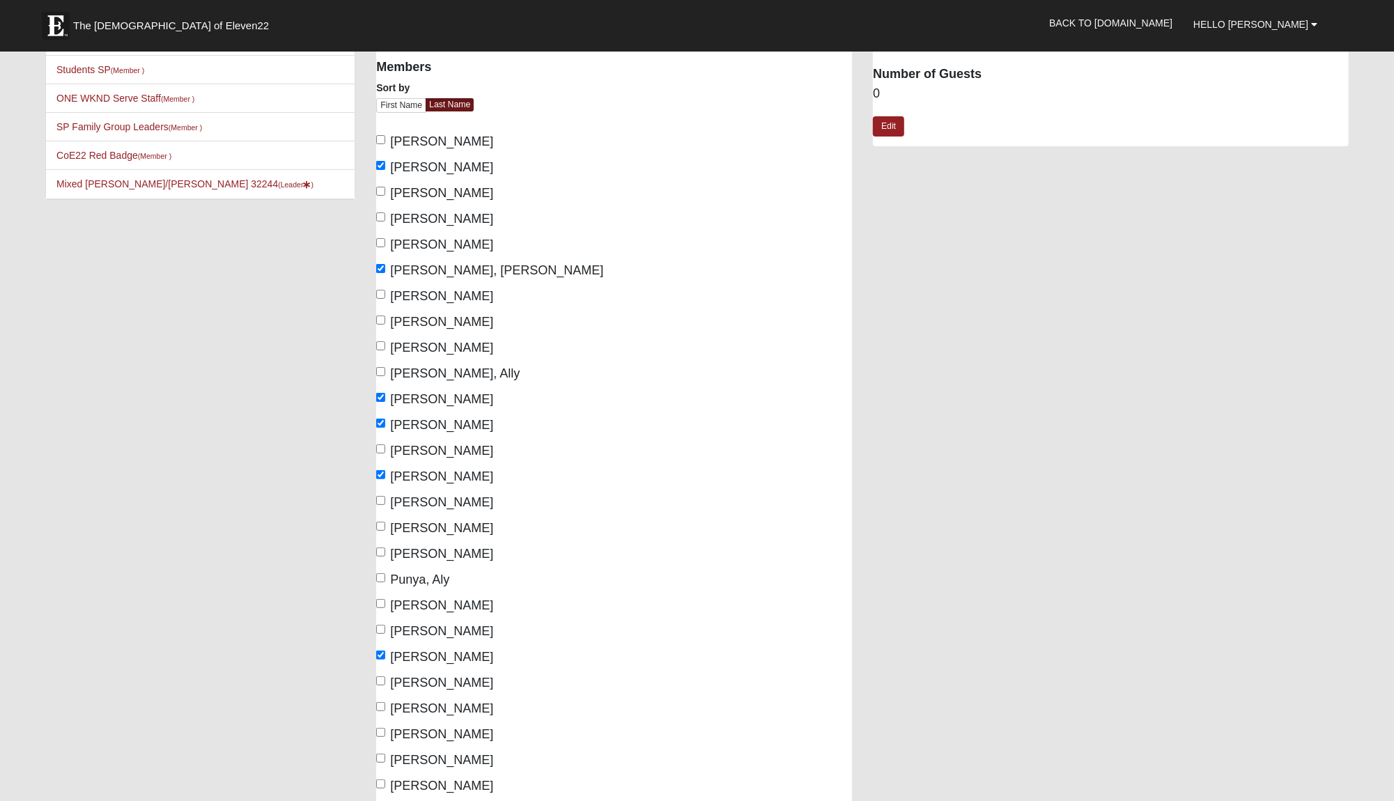
click at [432, 238] on span "DeVries, Anna" at bounding box center [441, 245] width 103 height 14
click at [385, 238] on input "DeVries, Anna" at bounding box center [380, 242] width 9 height 9
checkbox input "true"
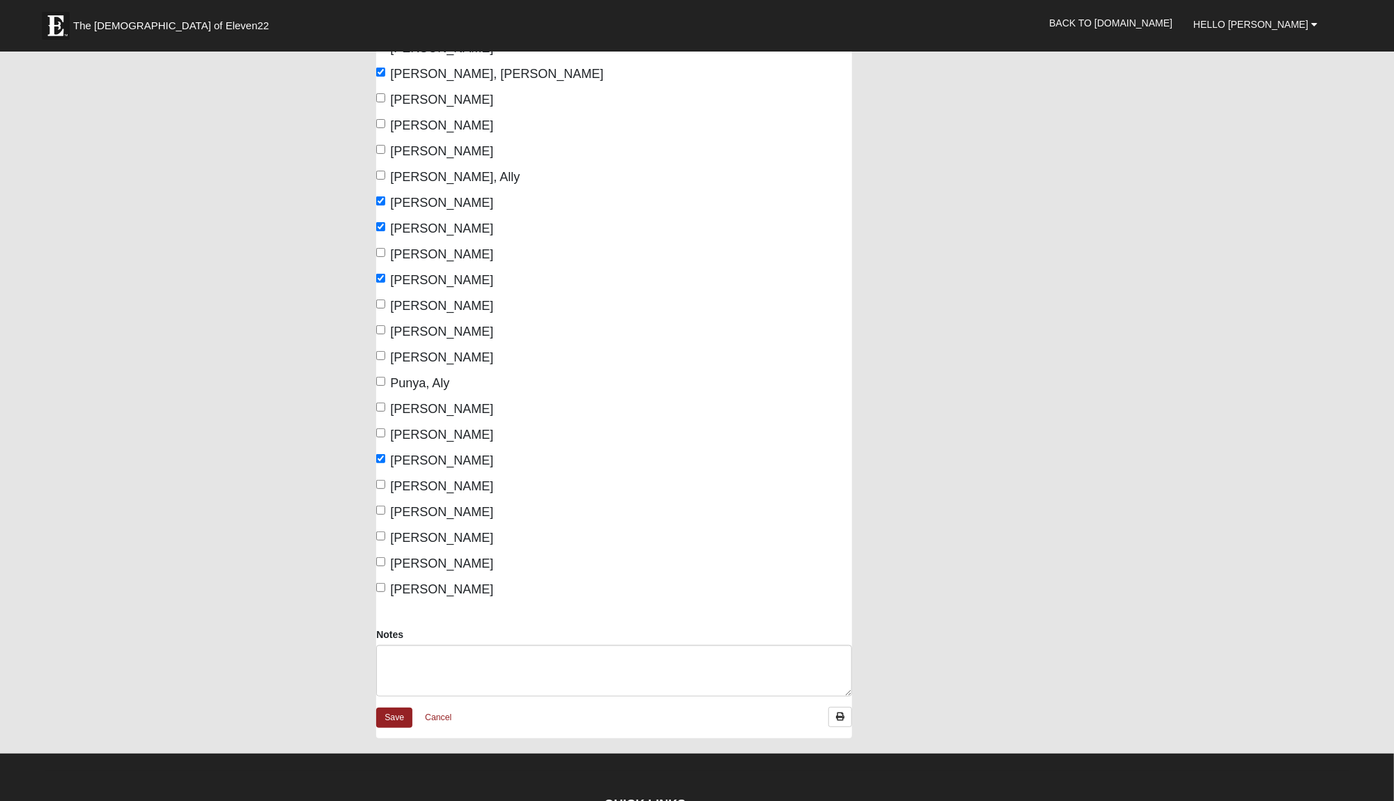
scroll to position [306, 0]
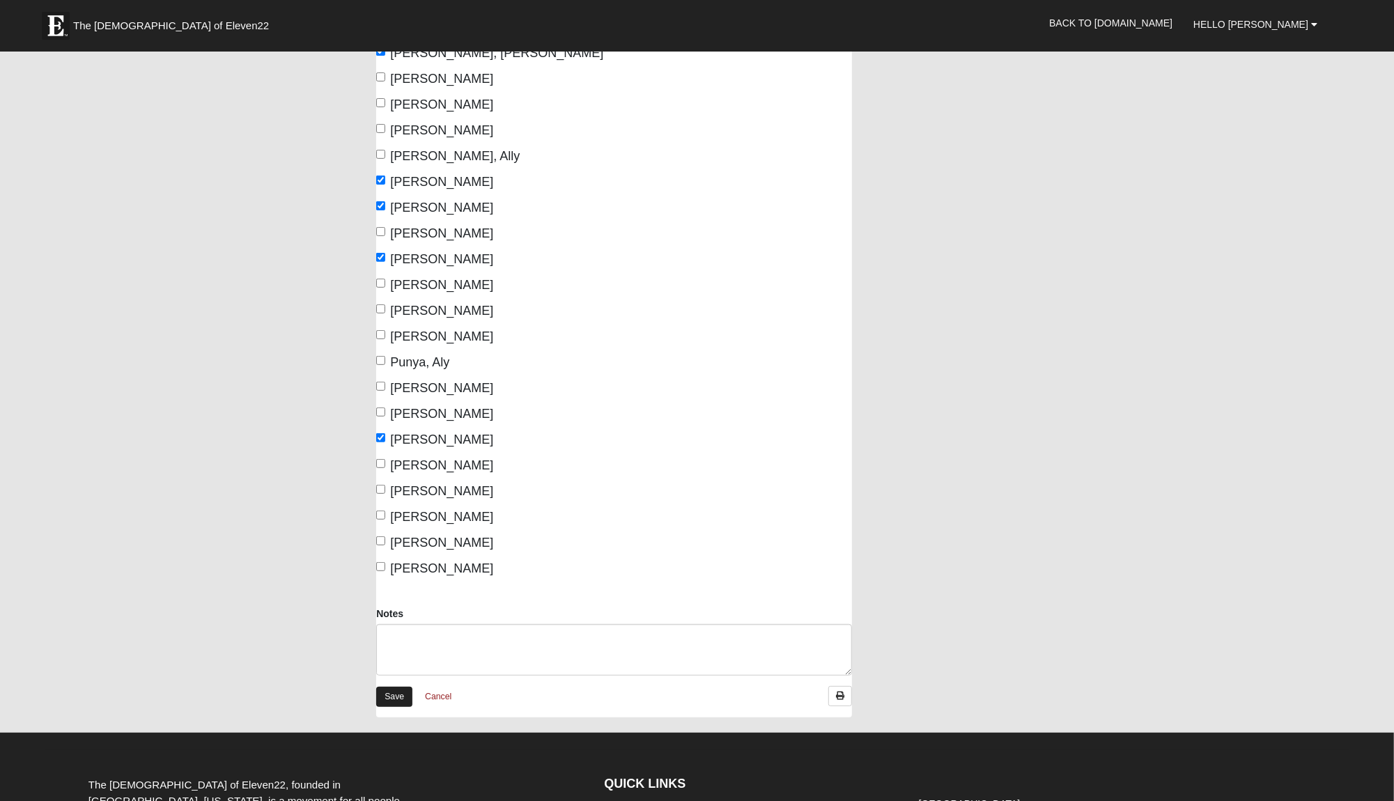
click at [394, 694] on link "Save" at bounding box center [394, 697] width 36 height 20
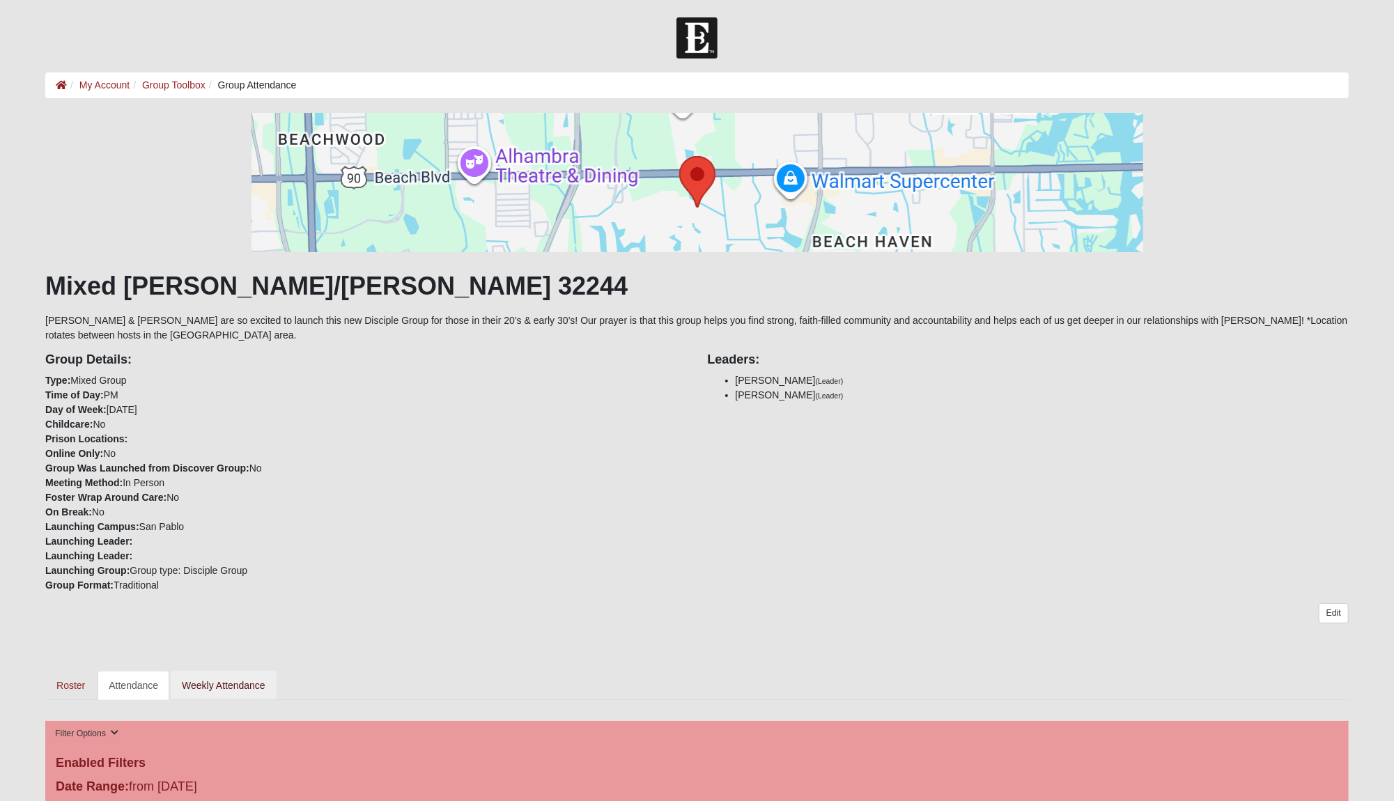
click at [221, 671] on link "Weekly Attendance" at bounding box center [224, 685] width 106 height 29
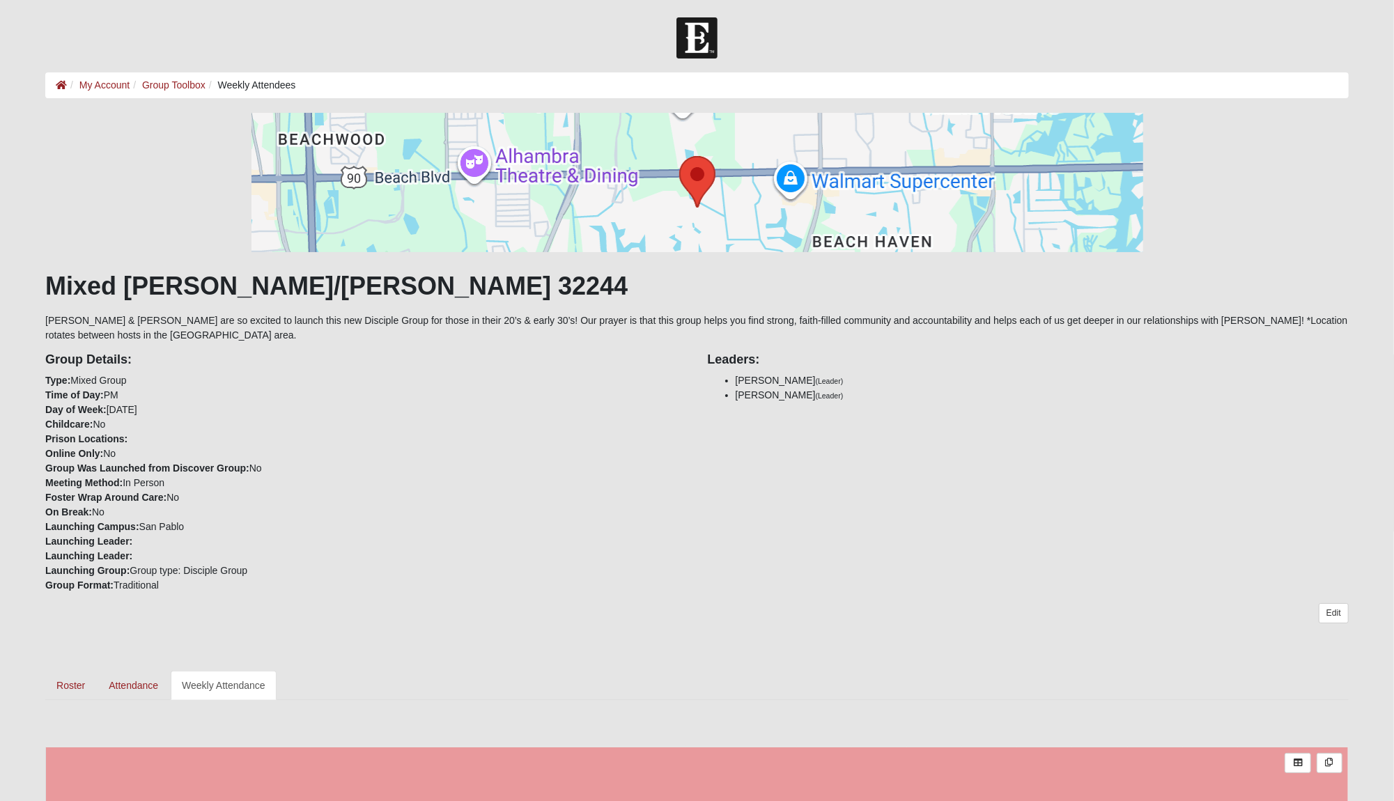
click at [168, 82] on link "Group Toolbox" at bounding box center [173, 84] width 63 height 11
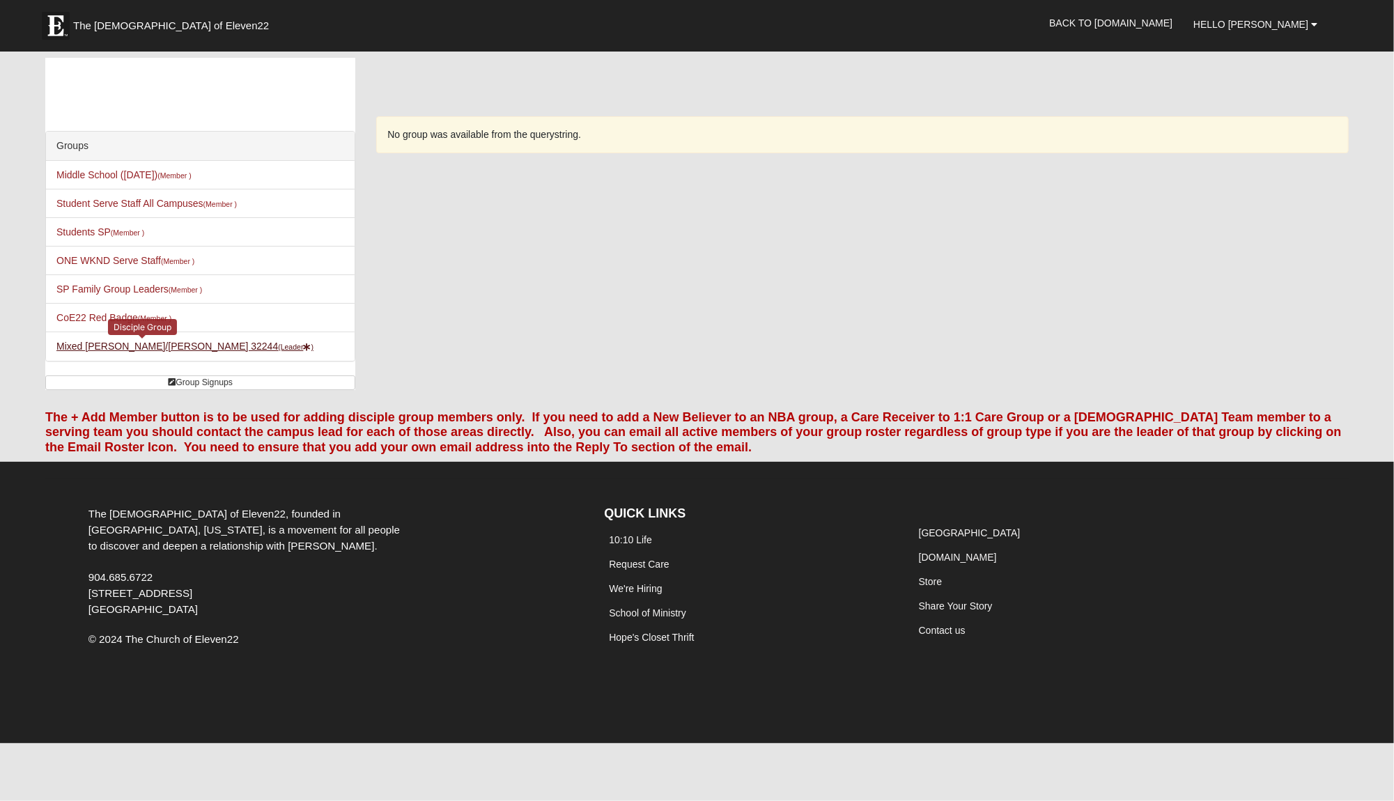
click at [148, 341] on link "Mixed [PERSON_NAME]/[PERSON_NAME] 32244 (Leader )" at bounding box center [184, 346] width 257 height 11
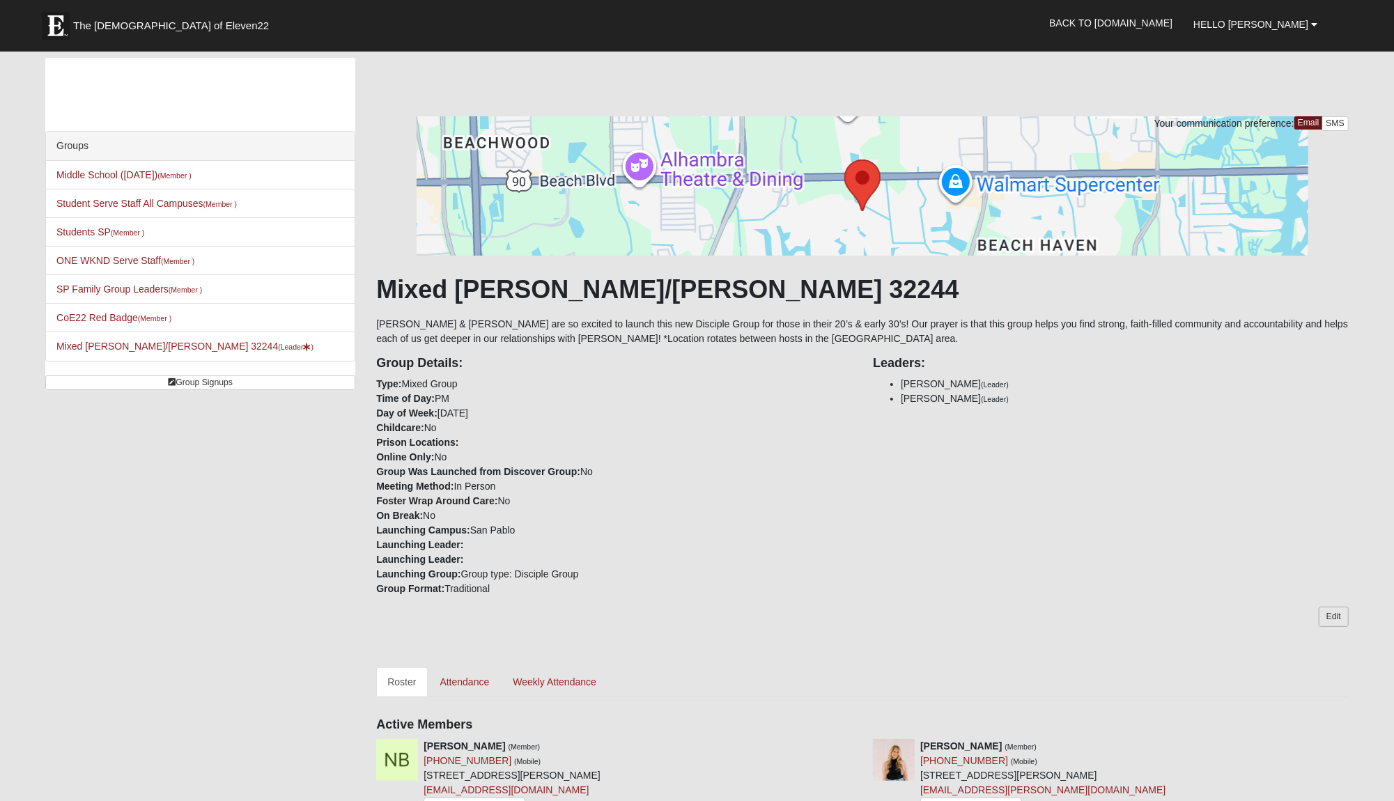
click at [1340, 607] on link "Edit" at bounding box center [1333, 617] width 30 height 20
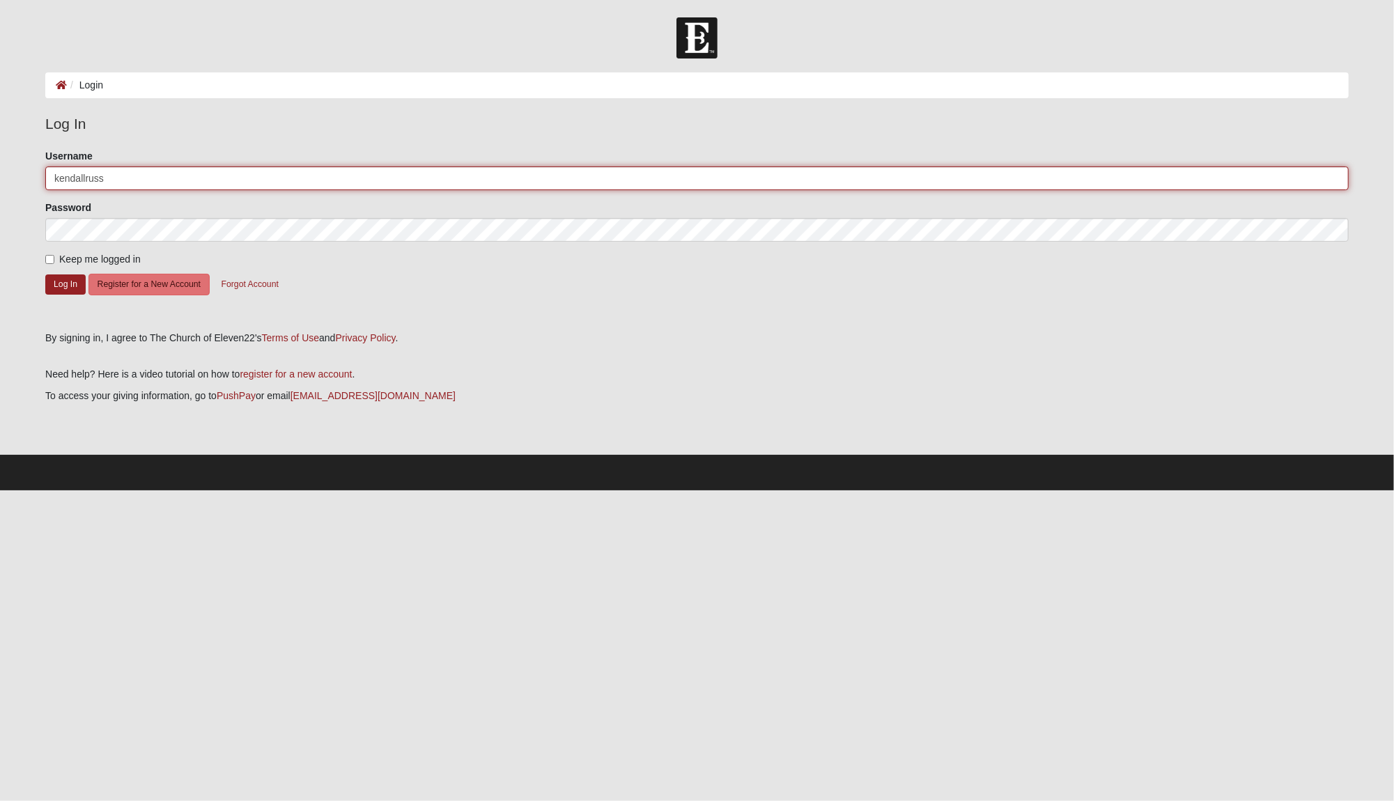
type input "kendallruss"
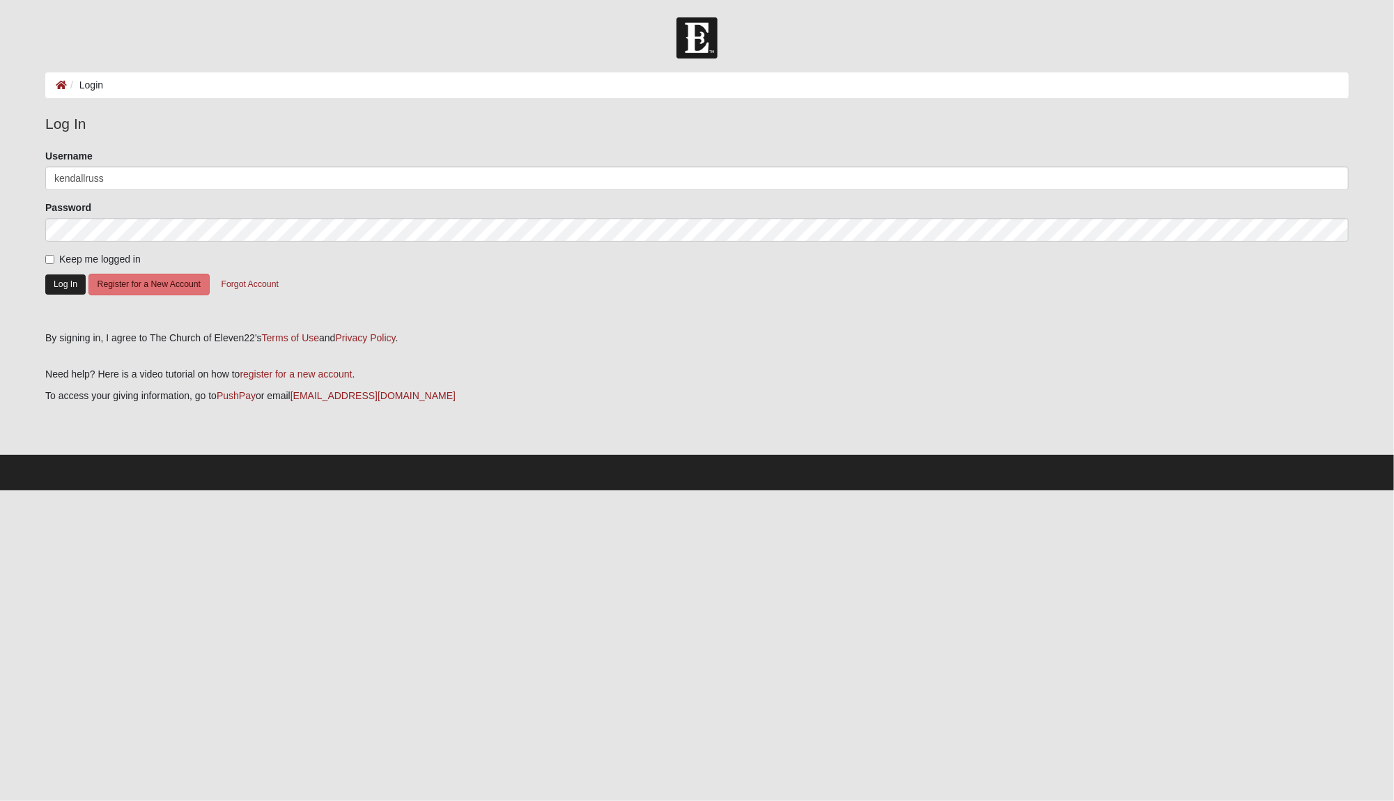
click at [72, 279] on button "Log In" at bounding box center [65, 284] width 40 height 20
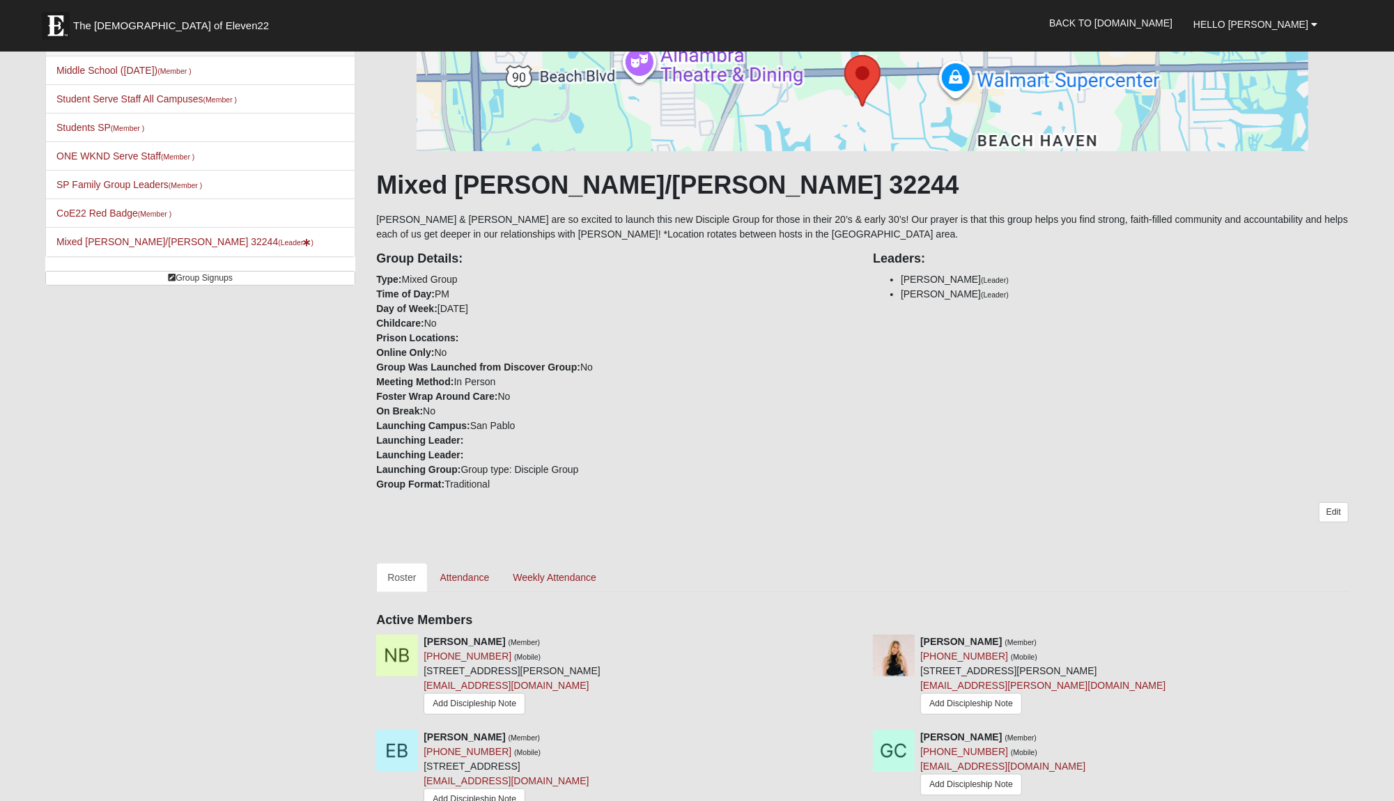
scroll to position [88, 0]
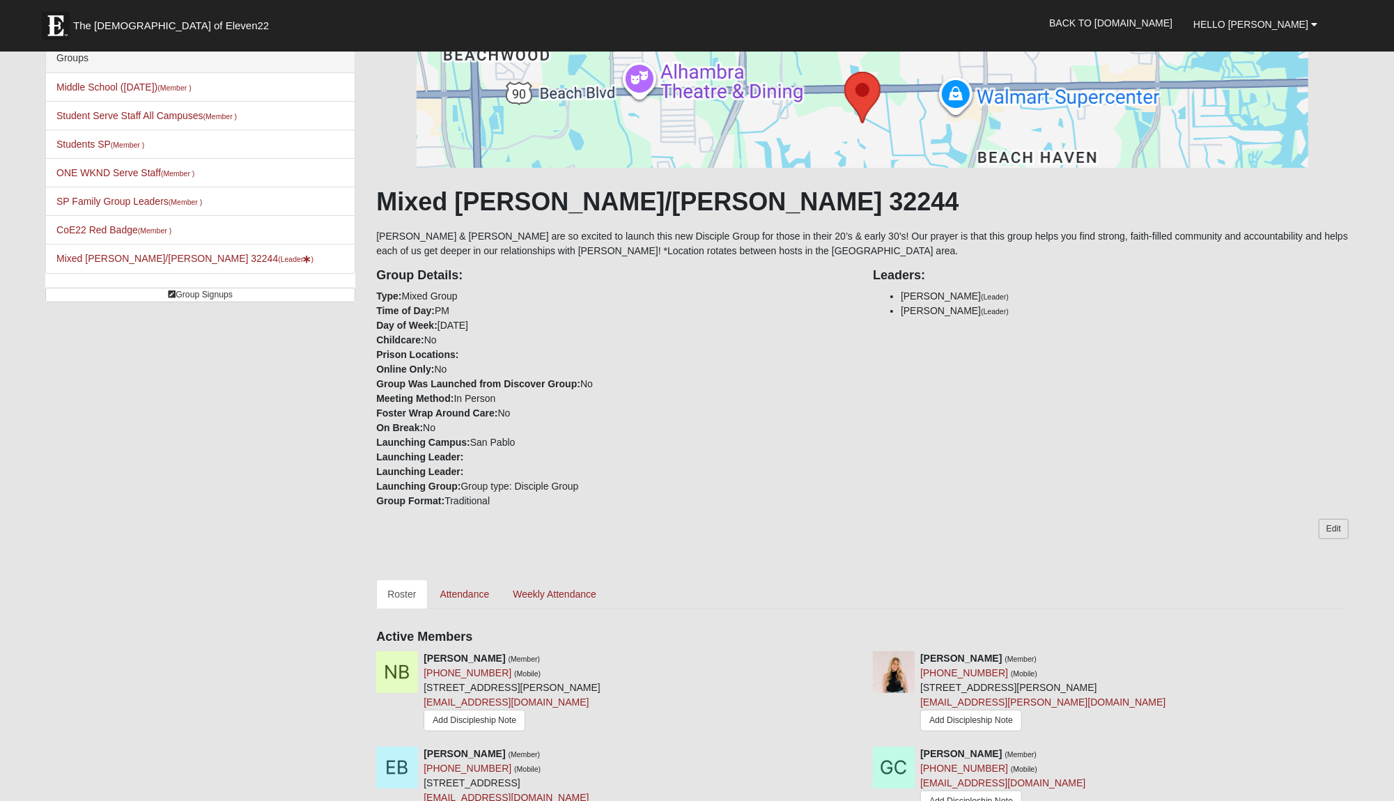
click at [1330, 519] on link "Edit" at bounding box center [1333, 529] width 30 height 20
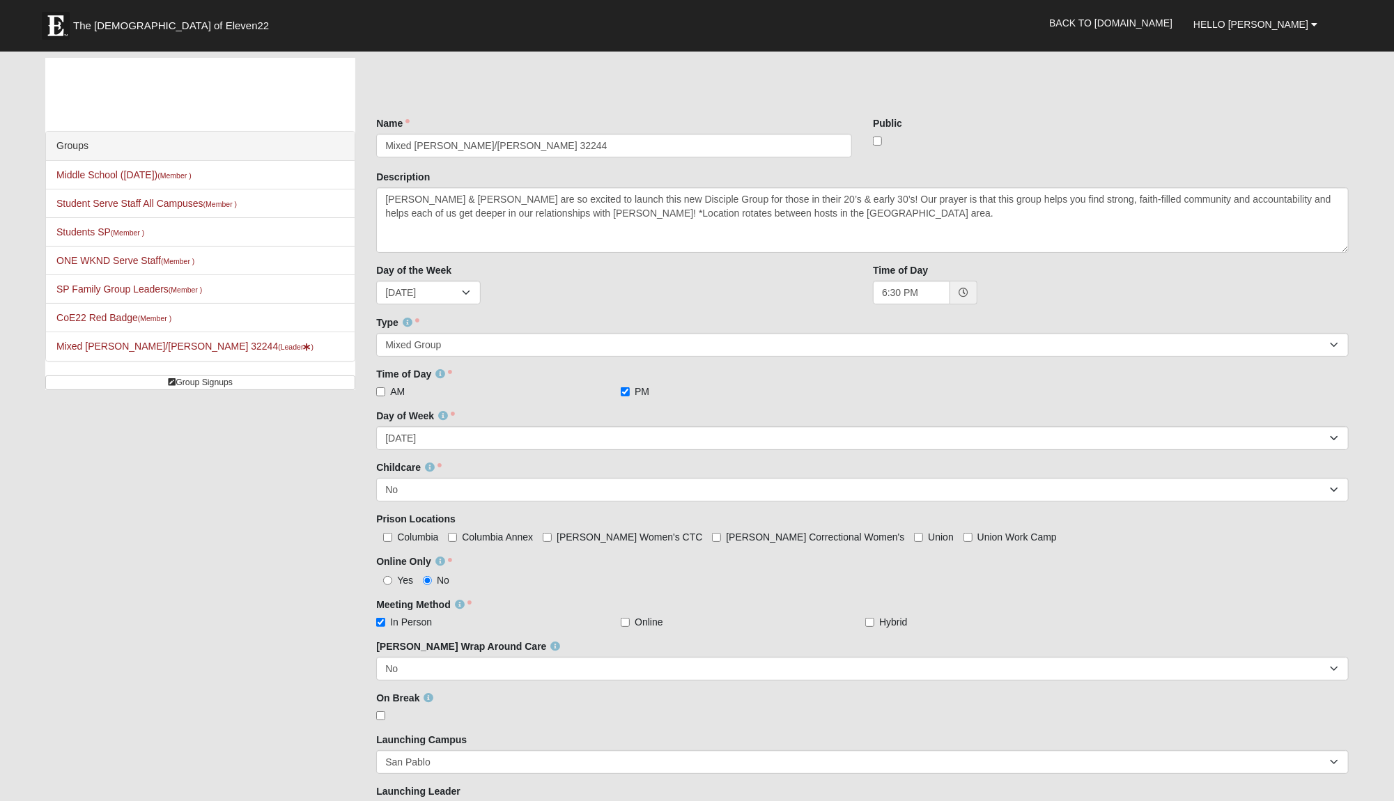
click at [883, 134] on label at bounding box center [881, 141] width 17 height 14
click at [882, 137] on input "checkbox" at bounding box center [877, 141] width 9 height 9
checkbox input "true"
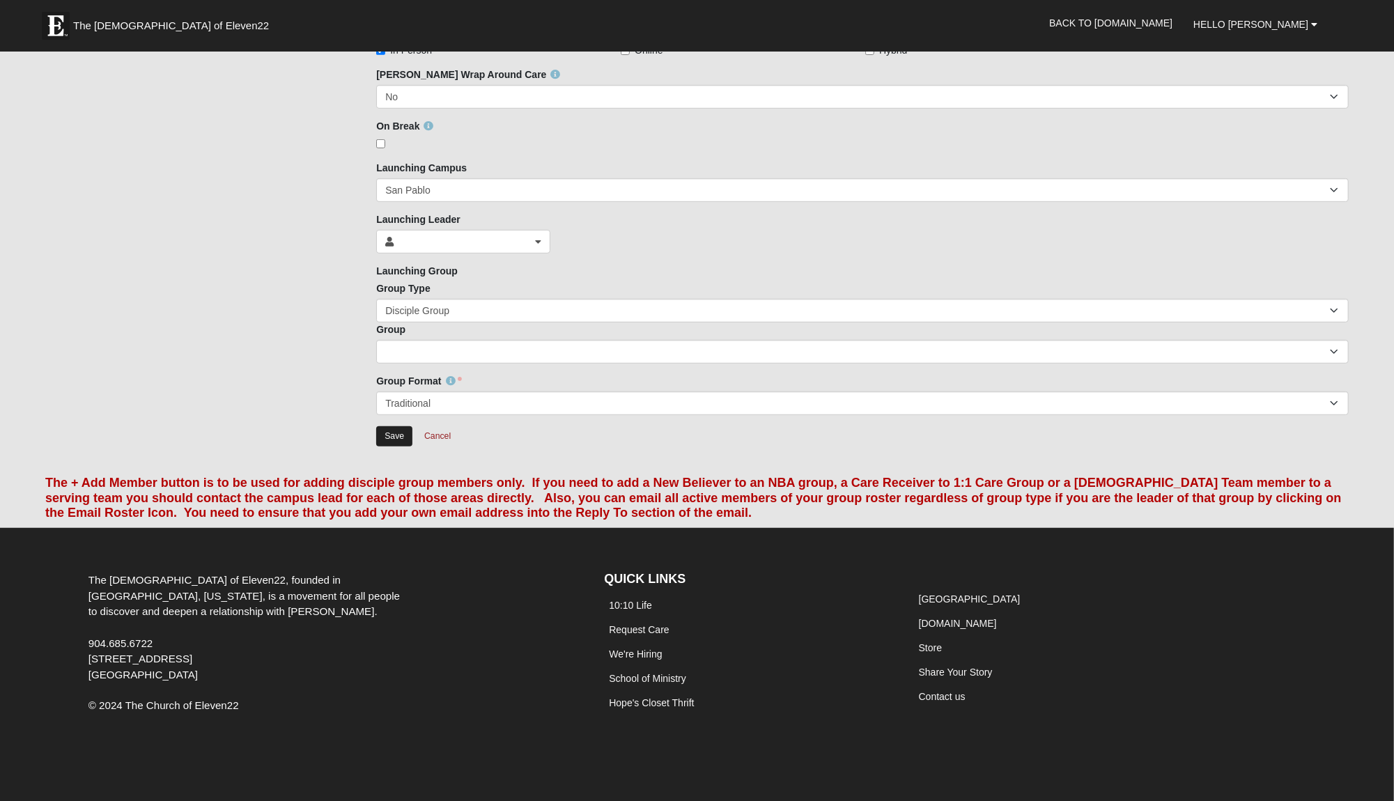
scroll to position [570, 0]
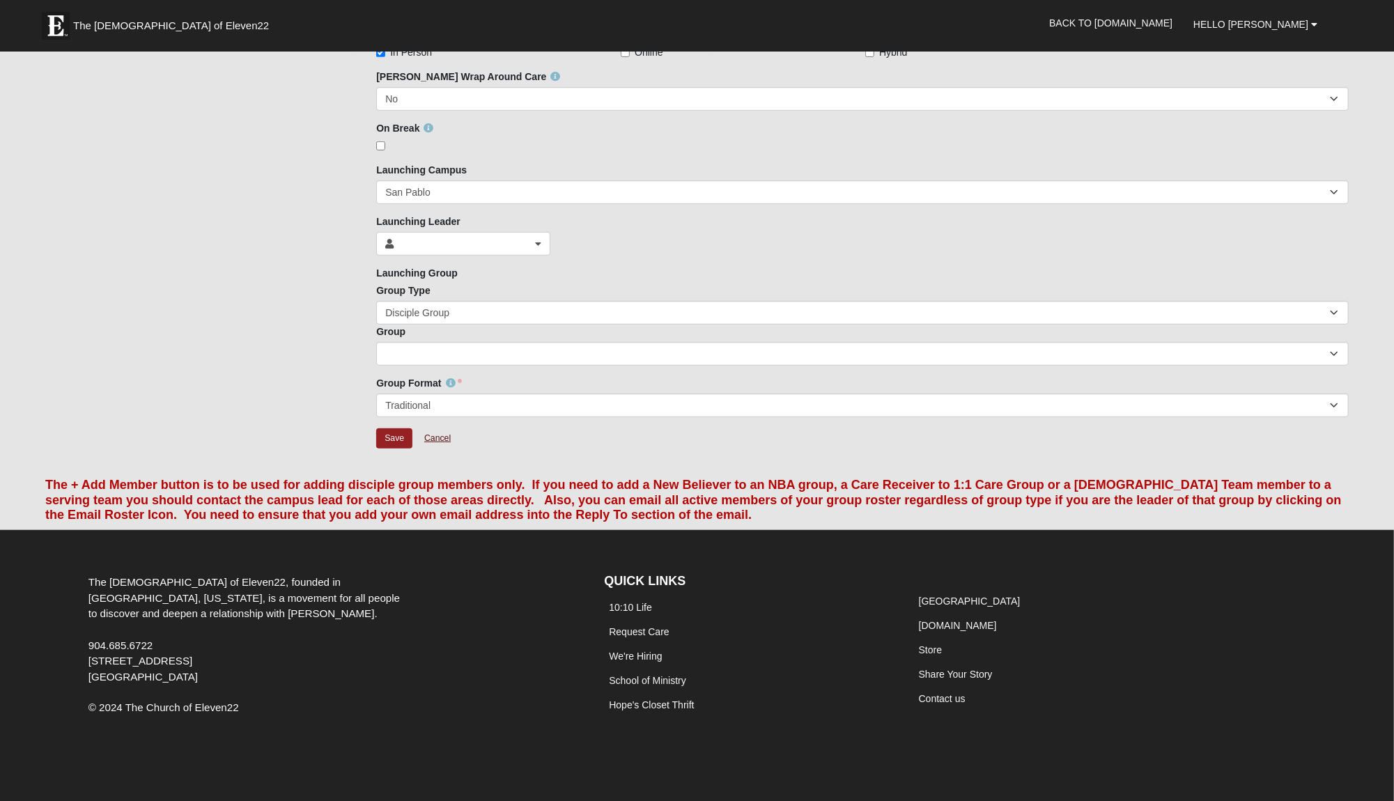
click at [447, 439] on link "Cancel" at bounding box center [437, 439] width 45 height 22
